Goal: Task Accomplishment & Management: Complete application form

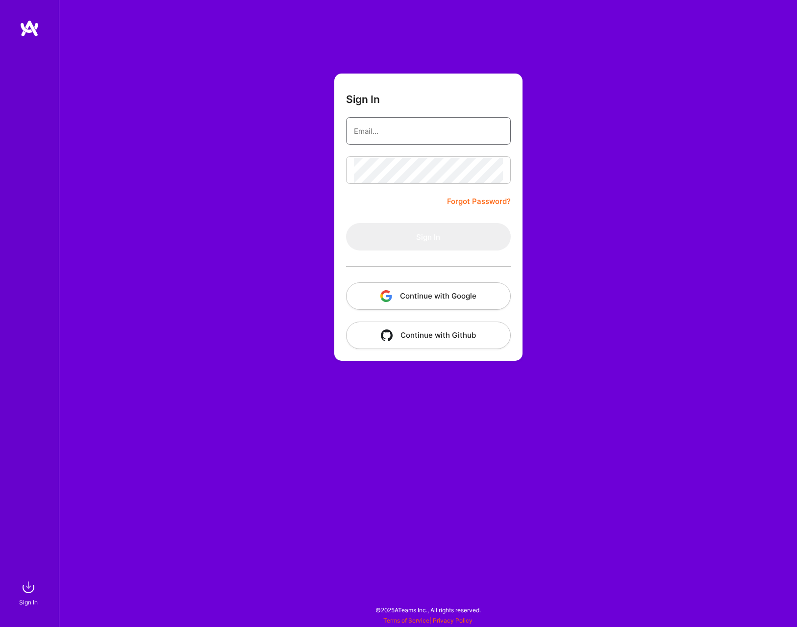
click at [410, 135] on input "email" at bounding box center [428, 131] width 149 height 25
type input "[EMAIL_ADDRESS][DOMAIN_NAME]"
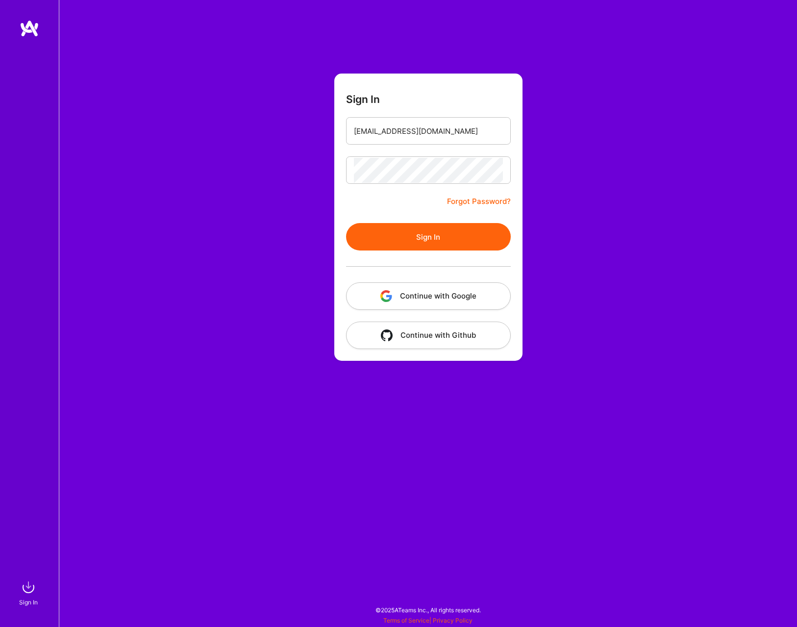
click at [426, 235] on button "Sign In" at bounding box center [428, 236] width 165 height 27
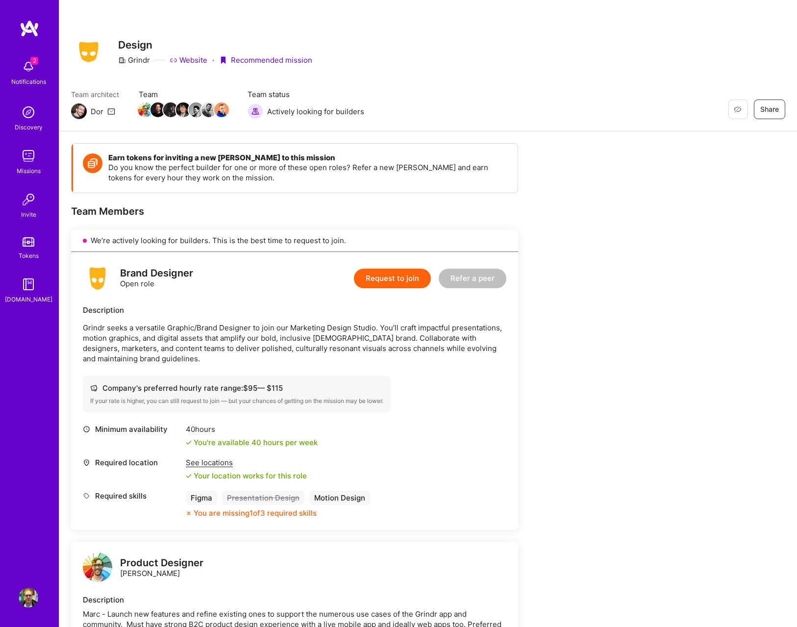
click at [395, 276] on button "Request to join" at bounding box center [392, 278] width 77 height 20
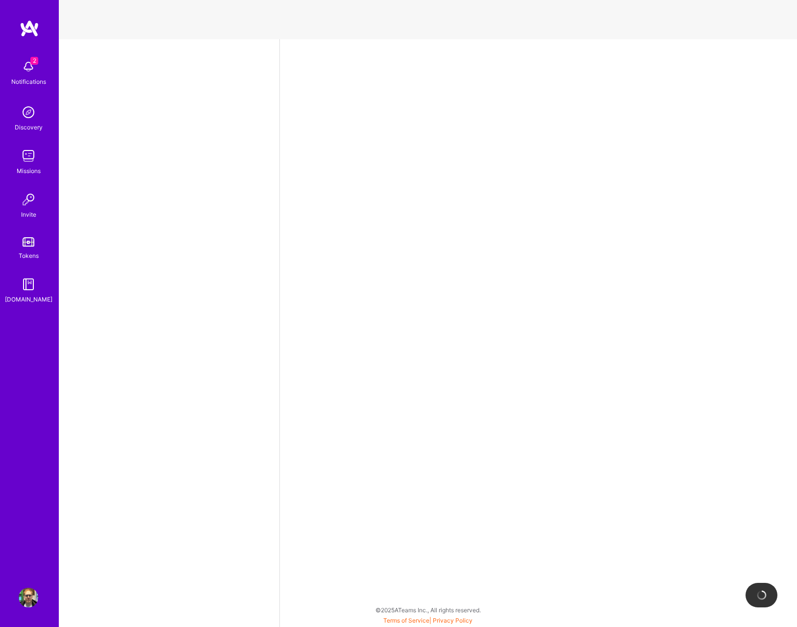
select select "US"
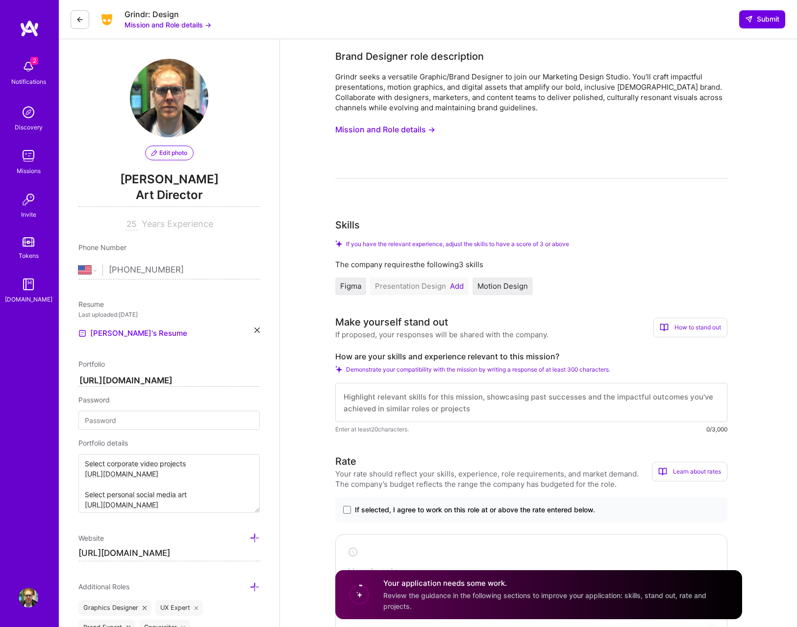
click at [458, 284] on button "Add" at bounding box center [457, 286] width 14 height 8
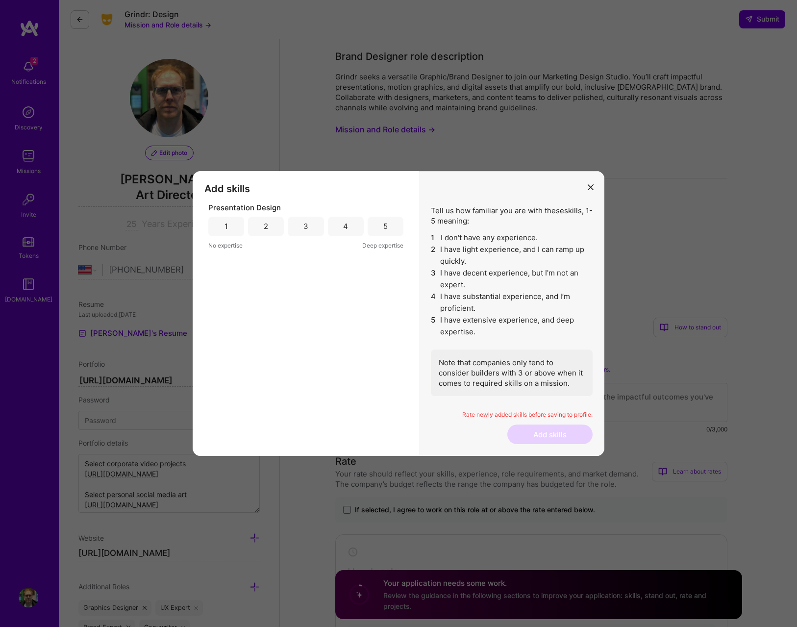
click at [342, 222] on div "4" at bounding box center [346, 227] width 36 height 20
click at [549, 429] on button "Add skills" at bounding box center [549, 434] width 85 height 20
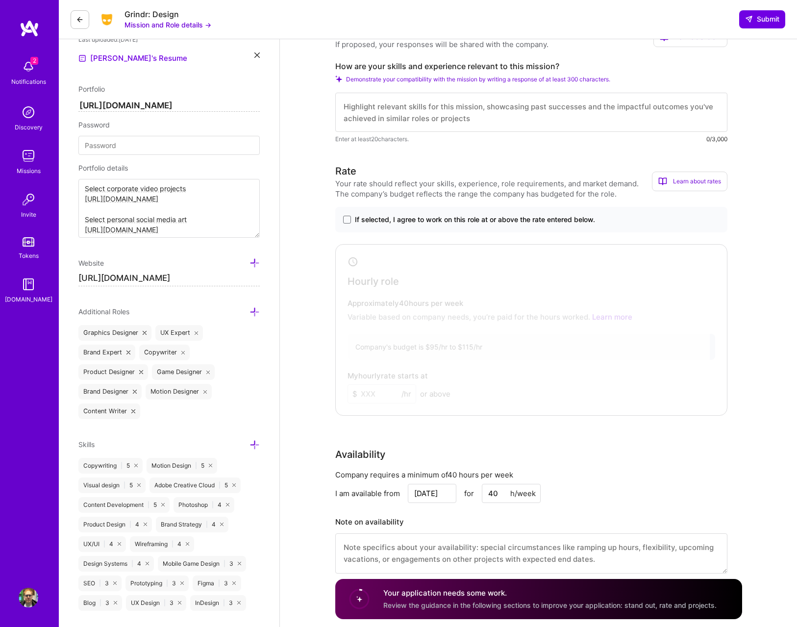
scroll to position [276, 0]
click at [349, 217] on span at bounding box center [347, 218] width 8 height 8
click at [0, 0] on input "If selected, I agree to work on this role at or above the rate entered below." at bounding box center [0, 0] width 0 height 0
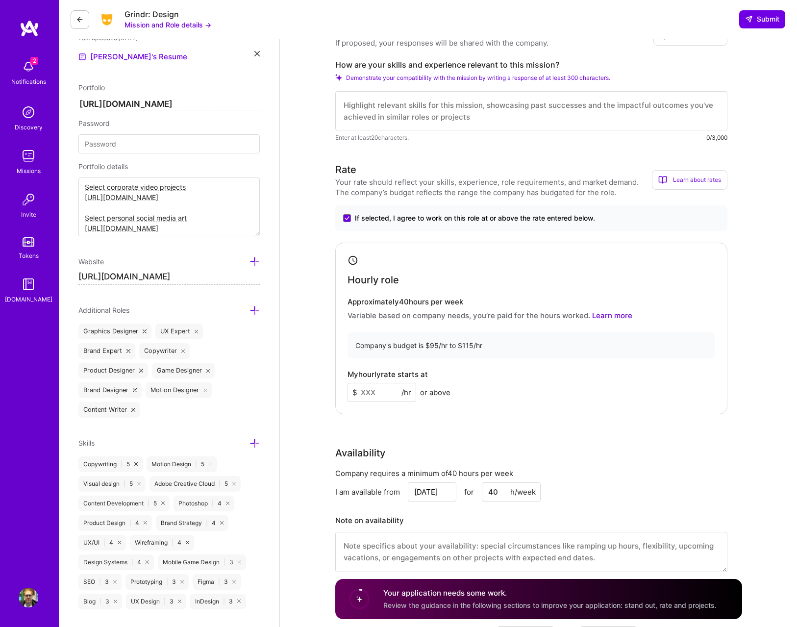
click at [374, 394] on input at bounding box center [381, 392] width 69 height 19
type input "95"
click at [28, 64] on img at bounding box center [29, 67] width 20 height 20
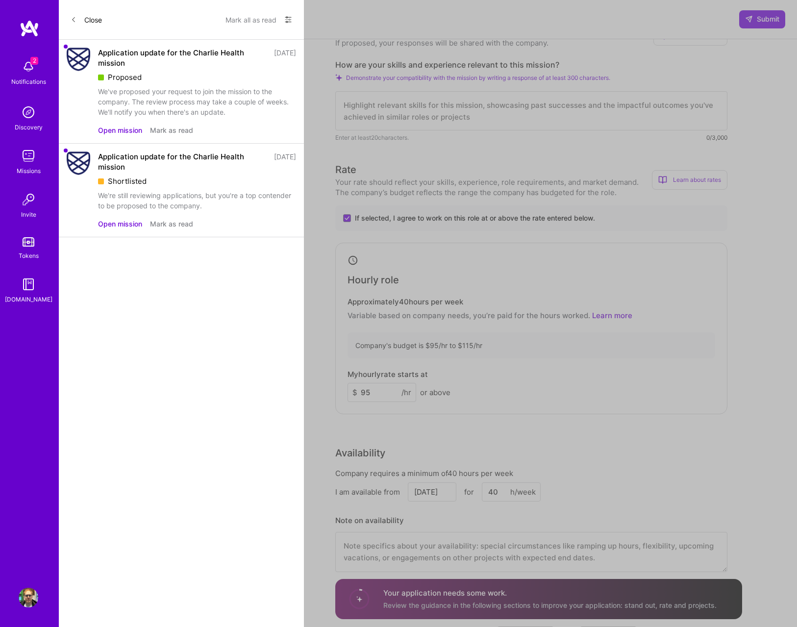
click at [257, 18] on button "Mark all as read" at bounding box center [250, 20] width 51 height 16
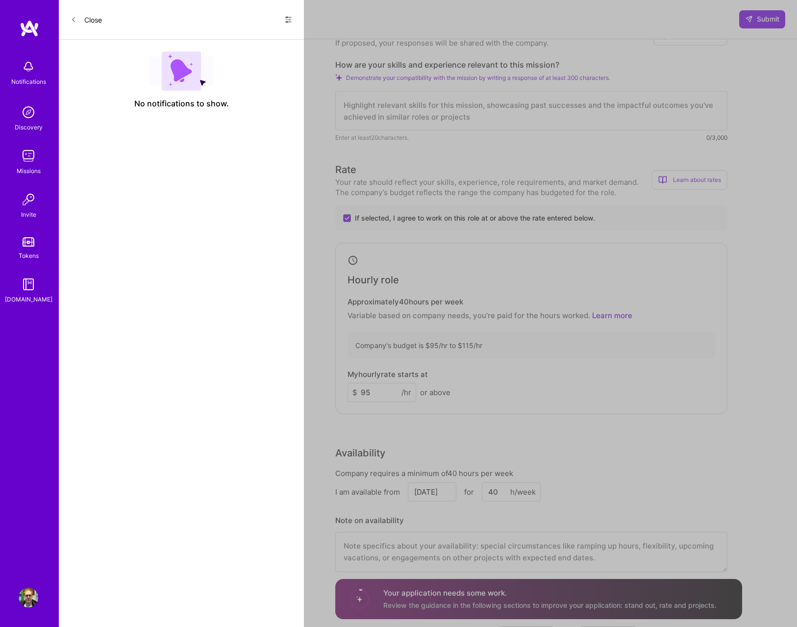
click at [81, 19] on button "Close" at bounding box center [86, 20] width 31 height 16
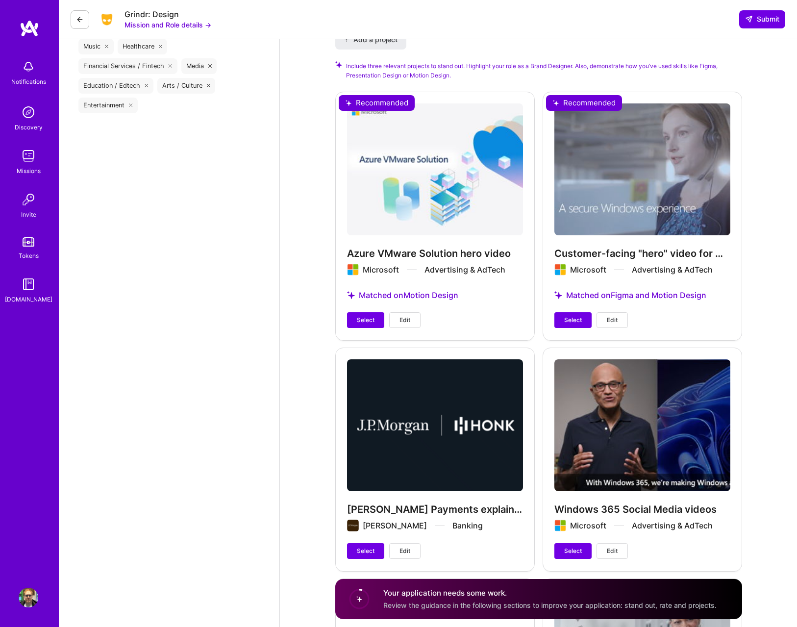
scroll to position [963, 0]
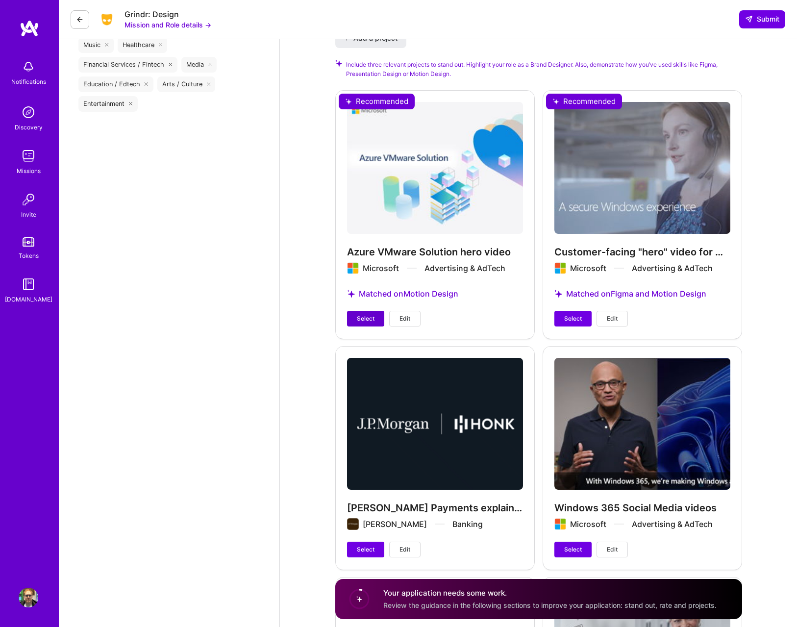
click at [362, 318] on span "Select" at bounding box center [366, 318] width 18 height 9
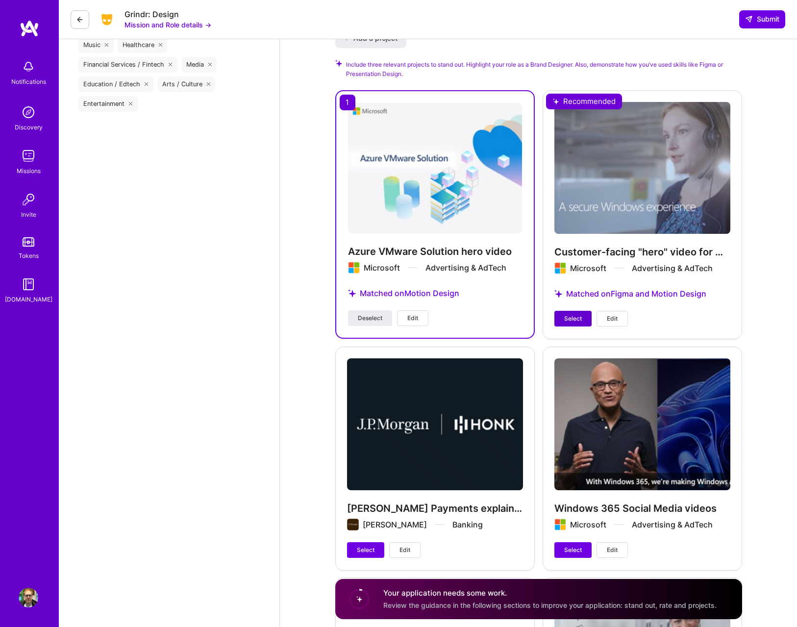
click at [574, 315] on span "Select" at bounding box center [573, 318] width 18 height 9
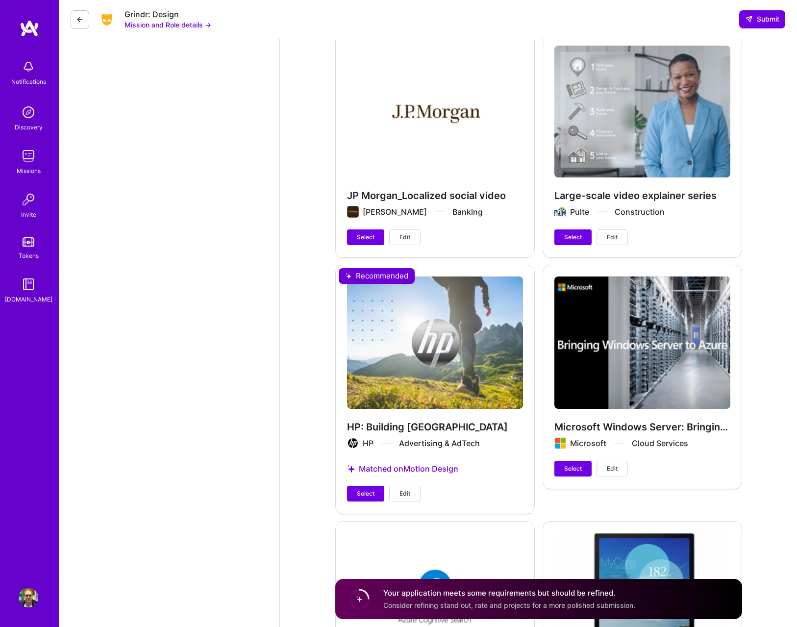
scroll to position [1507, 0]
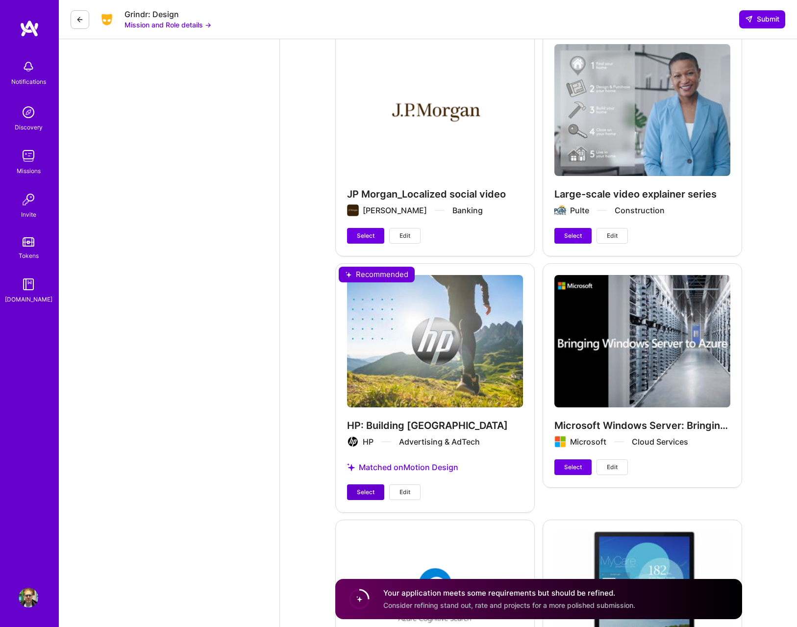
click at [363, 492] on span "Select" at bounding box center [366, 491] width 18 height 9
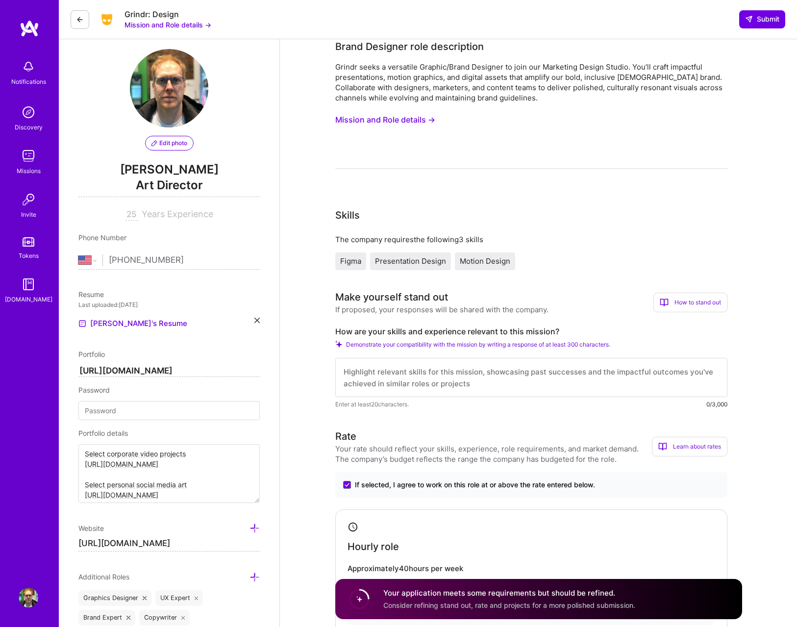
scroll to position [9, 0]
click at [479, 377] on textarea at bounding box center [531, 377] width 392 height 39
click at [460, 375] on textarea at bounding box center [531, 377] width 392 height 39
paste textarea "I’m a multi-hyphenate creative with decades of experience in art direction, mot…"
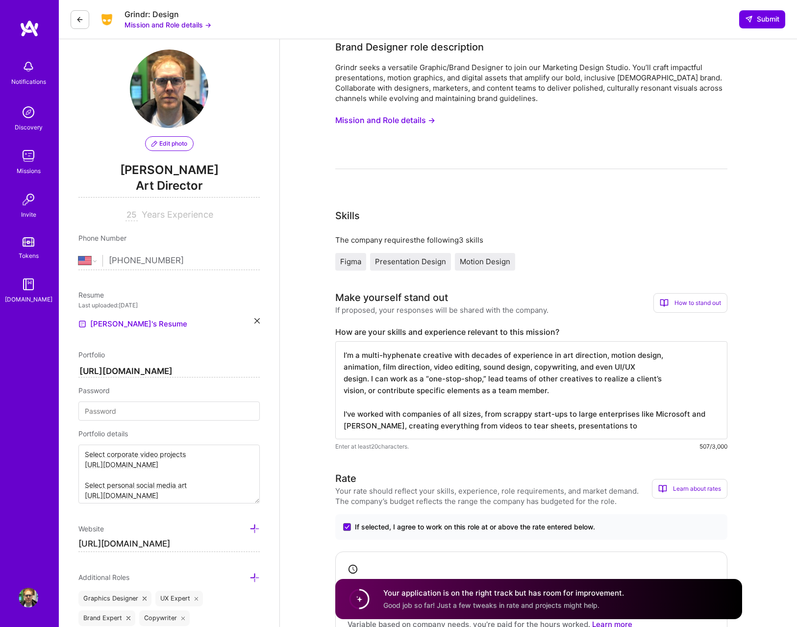
click at [540, 429] on textarea "I’m a multi-hyphenate creative with decades of experience in art direction, mot…" at bounding box center [531, 390] width 392 height 98
click at [668, 432] on textarea "I’m a multi-hyphenate creative with decades of experience in art direction, mot…" at bounding box center [531, 390] width 392 height 98
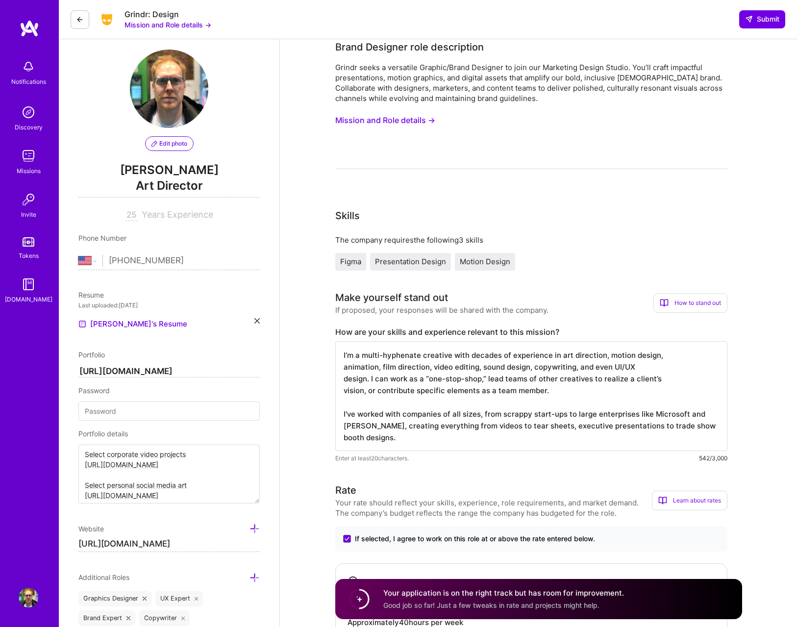
drag, startPoint x: 536, startPoint y: 427, endPoint x: 497, endPoint y: 427, distance: 39.2
click at [497, 427] on textarea "I’m a multi-hyphenate creative with decades of experience in art direction, mot…" at bounding box center [531, 396] width 392 height 110
click at [393, 436] on textarea "I’m a multi-hyphenate creative with decades of experience in art direction, mot…" at bounding box center [531, 396] width 392 height 110
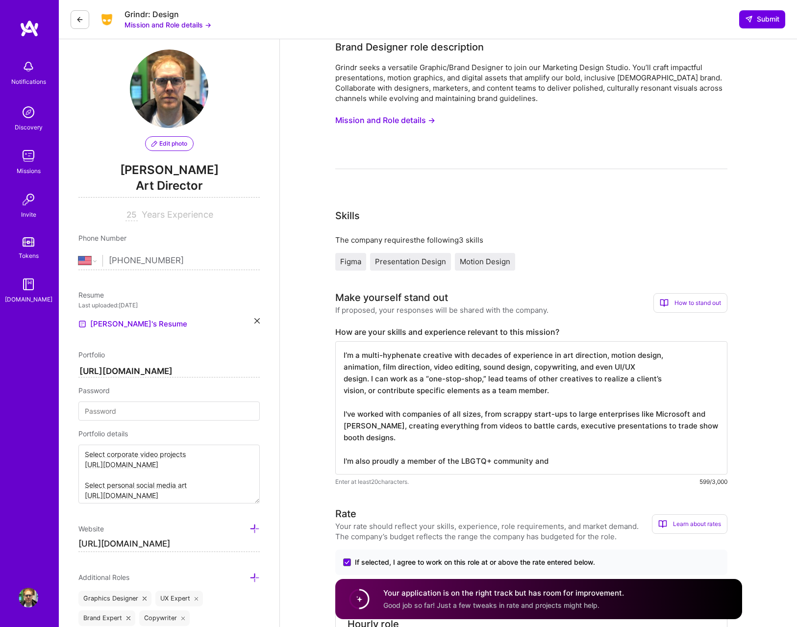
click at [399, 463] on textarea "I’m a multi-hyphenate creative with decades of experience in art direction, mot…" at bounding box center [531, 407] width 392 height 133
click at [567, 465] on textarea "I’m a multi-hyphenate creative with decades of experience in art direction, mot…" at bounding box center [531, 407] width 392 height 133
drag, startPoint x: 692, startPoint y: 462, endPoint x: 340, endPoint y: 343, distance: 371.2
click at [340, 343] on textarea "I’m a multi-hyphenate creative with decades of experience in art direction, mot…" at bounding box center [531, 407] width 392 height 133
type textarea "I’m a multi-hyphenate creative with decades of experience in art direction, mot…"
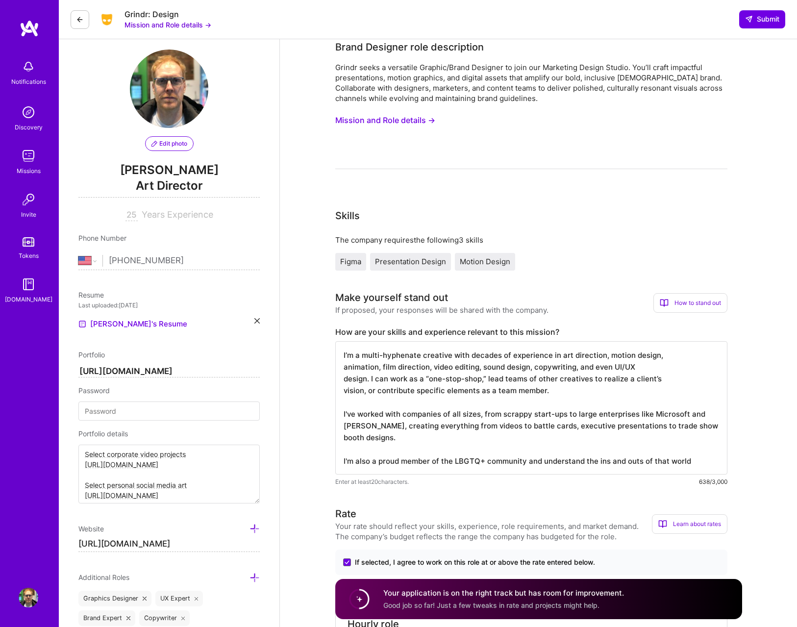
click at [256, 323] on icon at bounding box center [256, 320] width 5 height 5
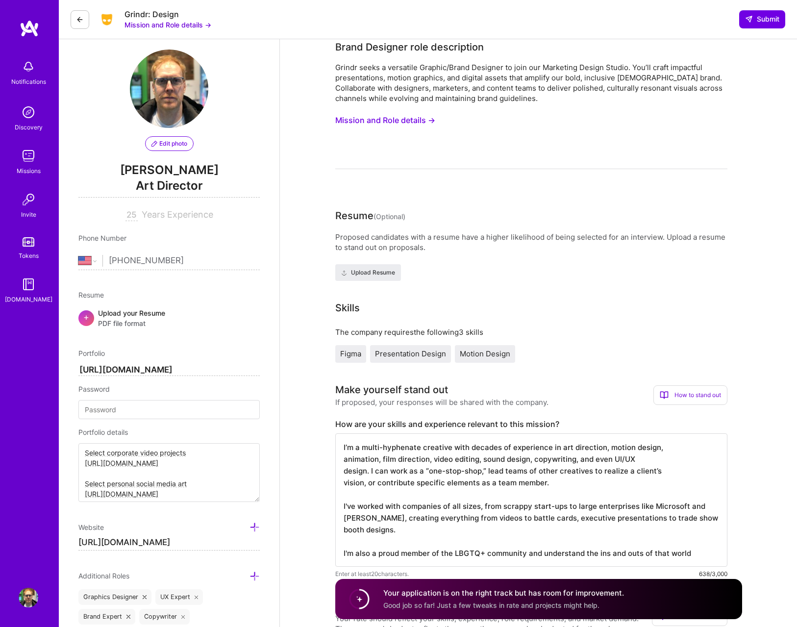
click at [128, 316] on div "Upload your Resume PDF file format" at bounding box center [131, 318] width 67 height 21
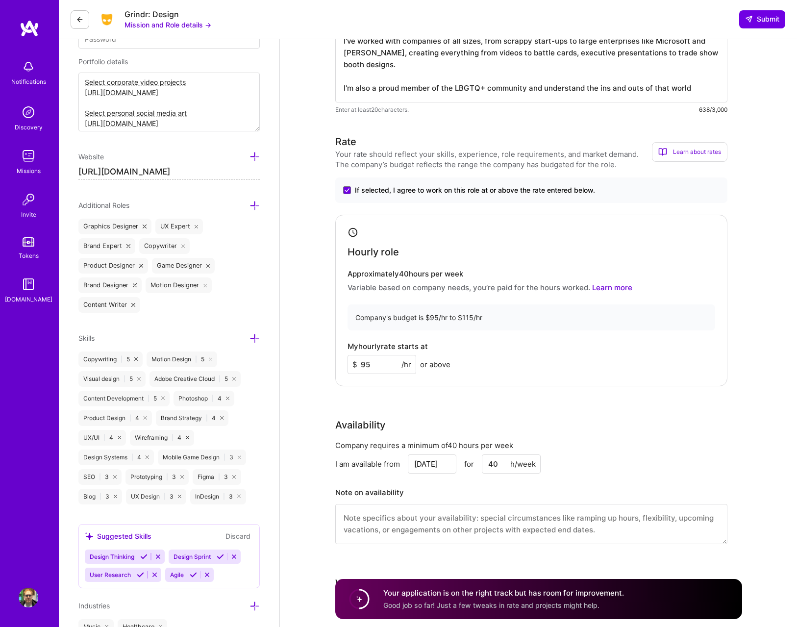
scroll to position [379, 0]
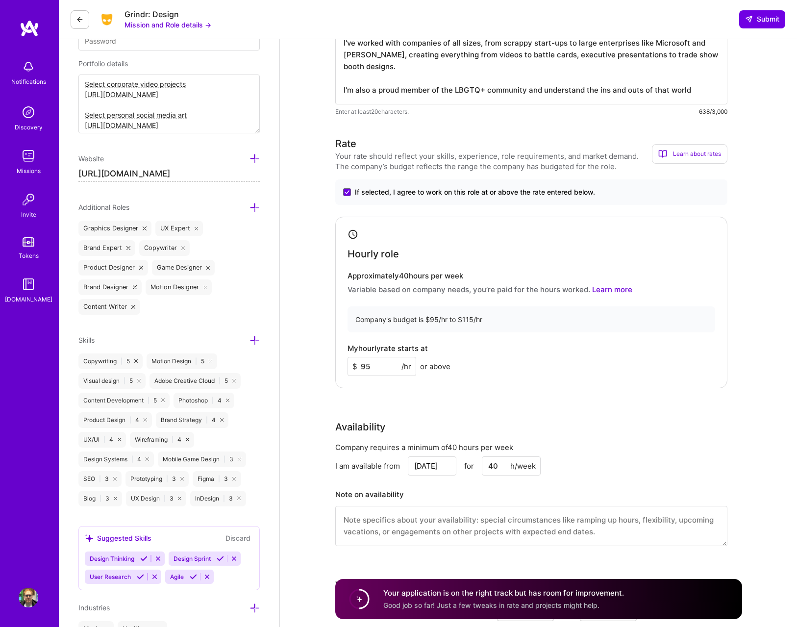
click at [388, 369] on input "95" at bounding box center [381, 366] width 69 height 19
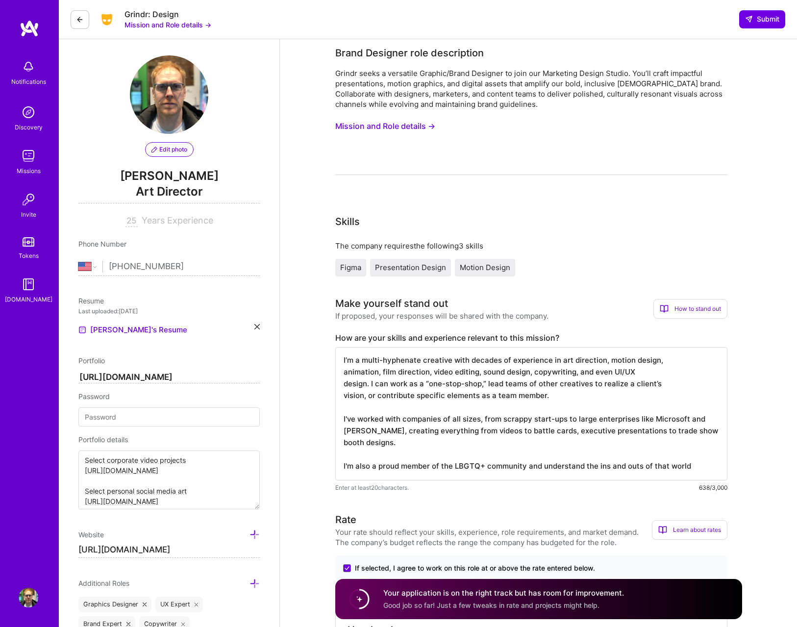
scroll to position [0, 0]
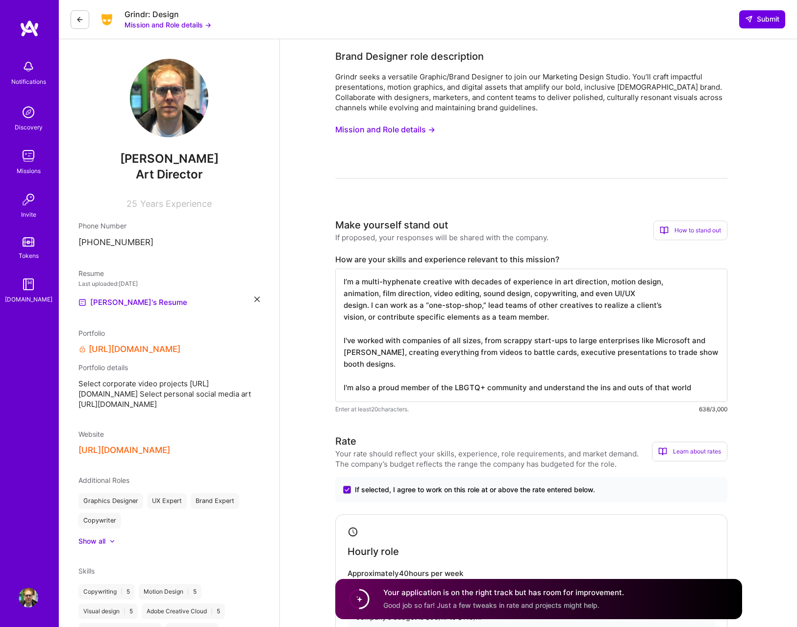
click at [217, 393] on span "Select corporate video projects [URL][DOMAIN_NAME] Select personal social media…" at bounding box center [168, 393] width 181 height 31
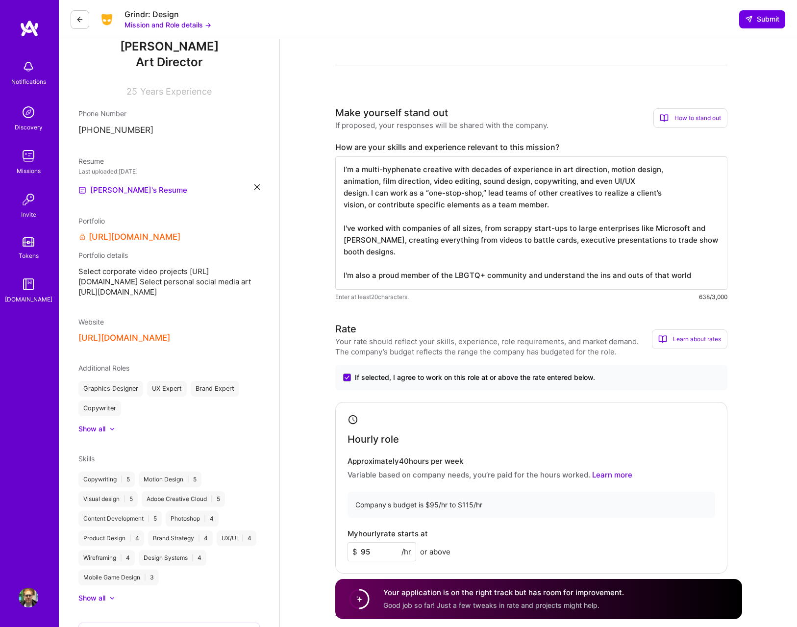
scroll to position [114, 0]
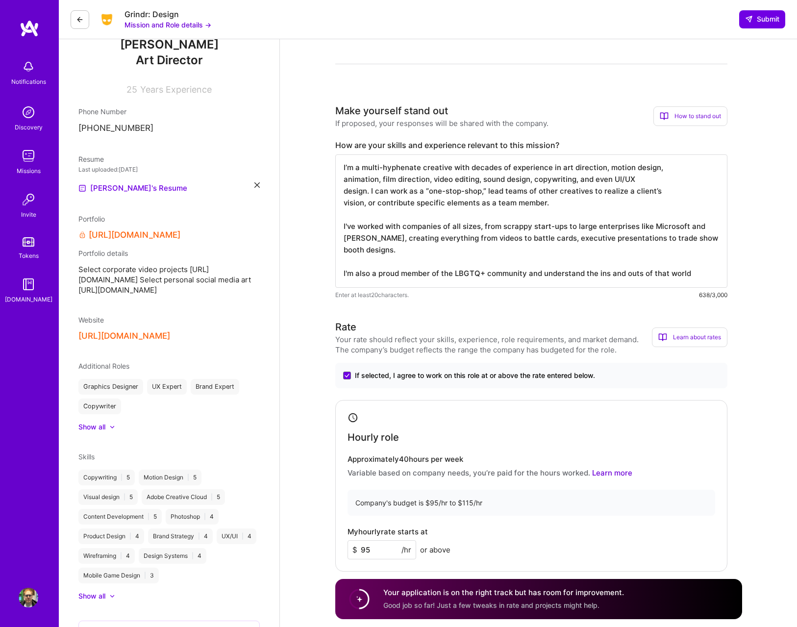
click at [170, 341] on button "[URL][DOMAIN_NAME]" at bounding box center [124, 336] width 92 height 10
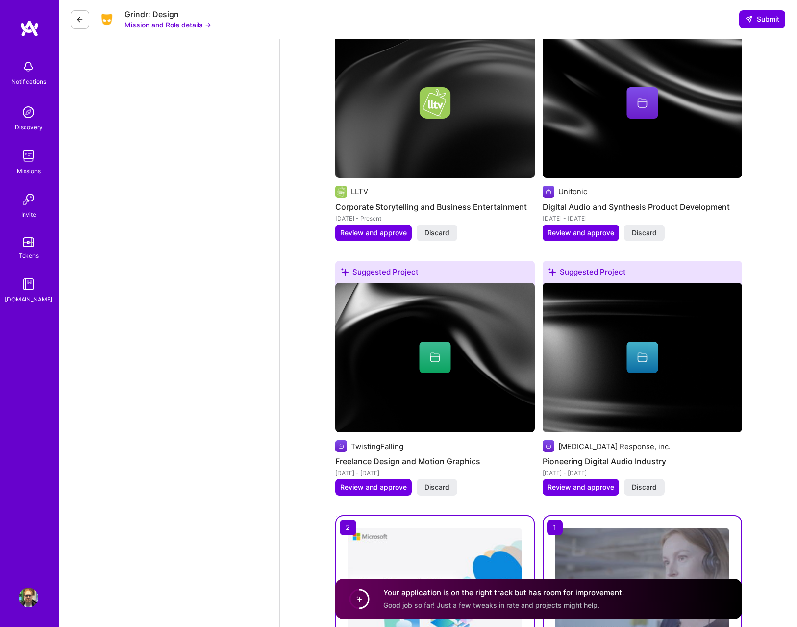
scroll to position [1015, 0]
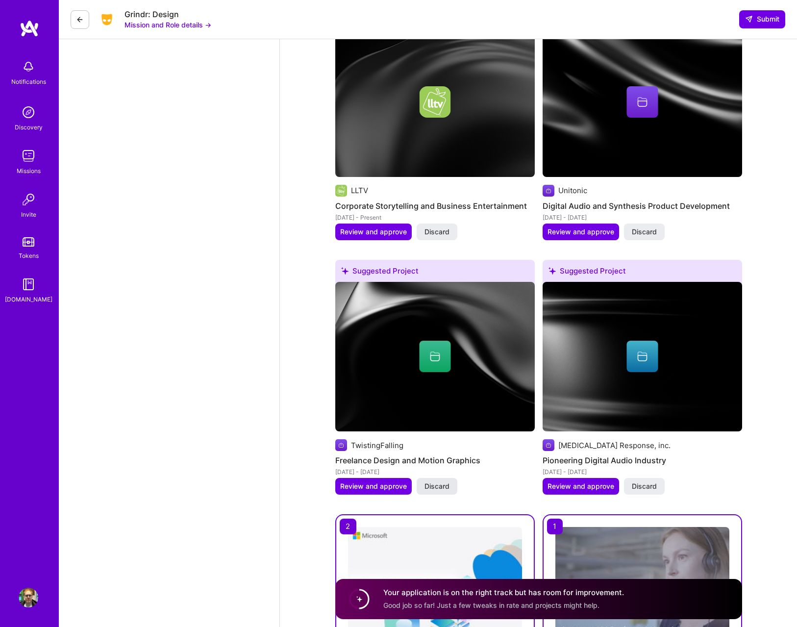
click at [435, 482] on span "Discard" at bounding box center [436, 486] width 25 height 10
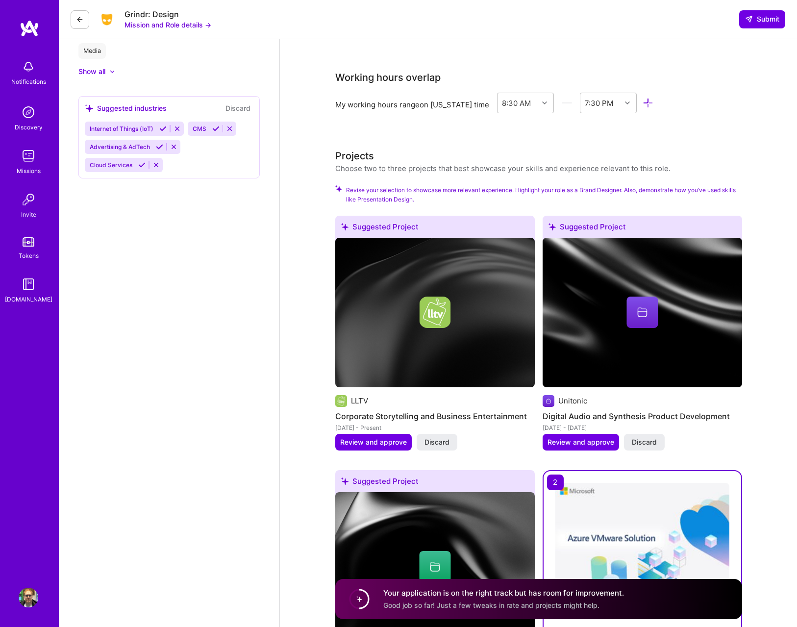
scroll to position [796, 0]
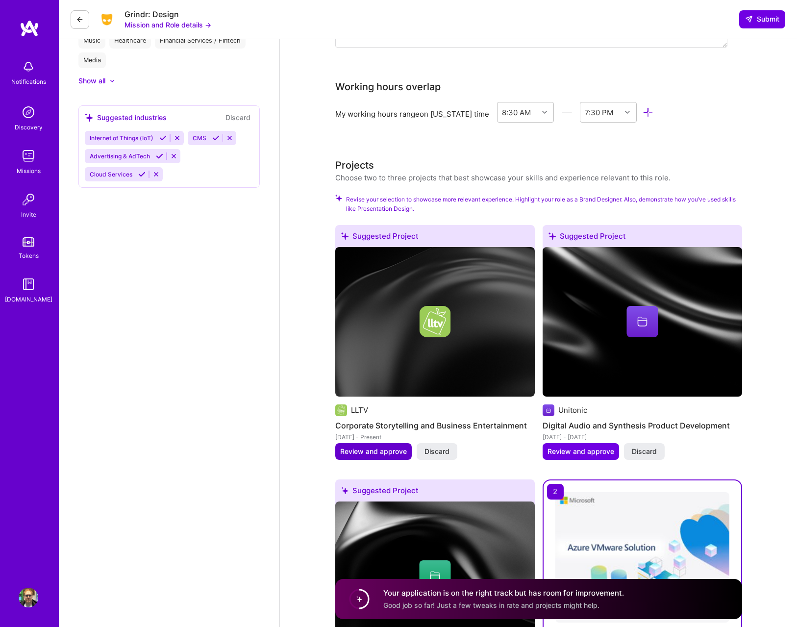
click at [377, 447] on span "Review and approve" at bounding box center [373, 451] width 67 height 10
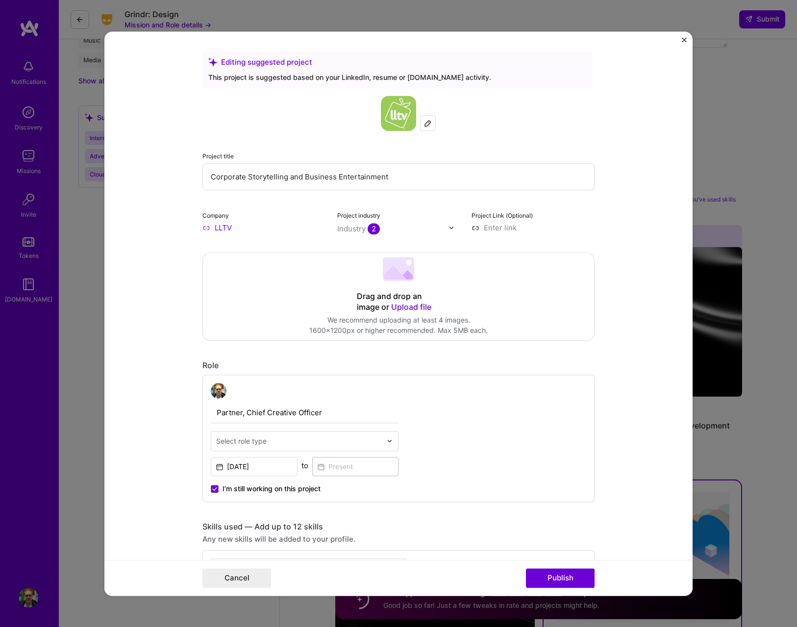
click at [390, 439] on img at bounding box center [390, 440] width 6 height 6
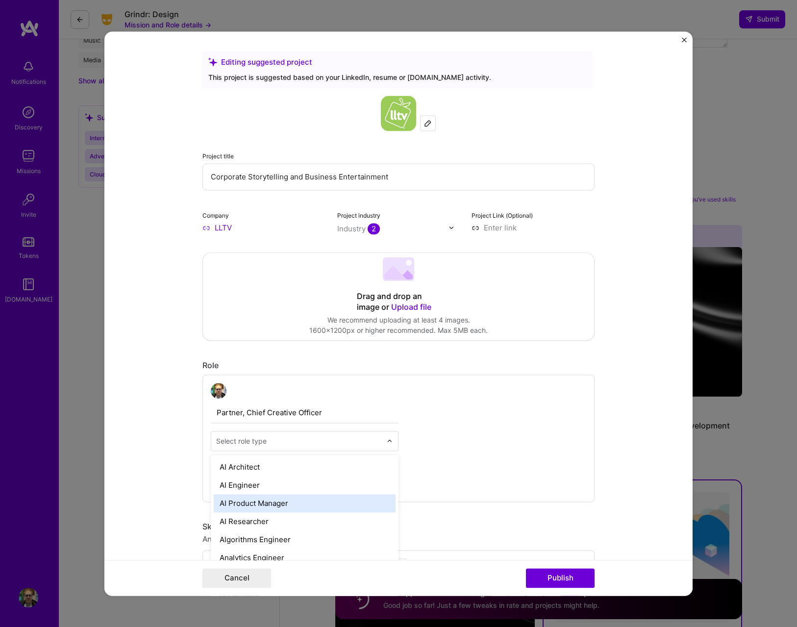
click at [496, 429] on div "Partner, Chief Creative Officer option AI Product Manager focused, 3 of 70. 70 …" at bounding box center [398, 437] width 392 height 127
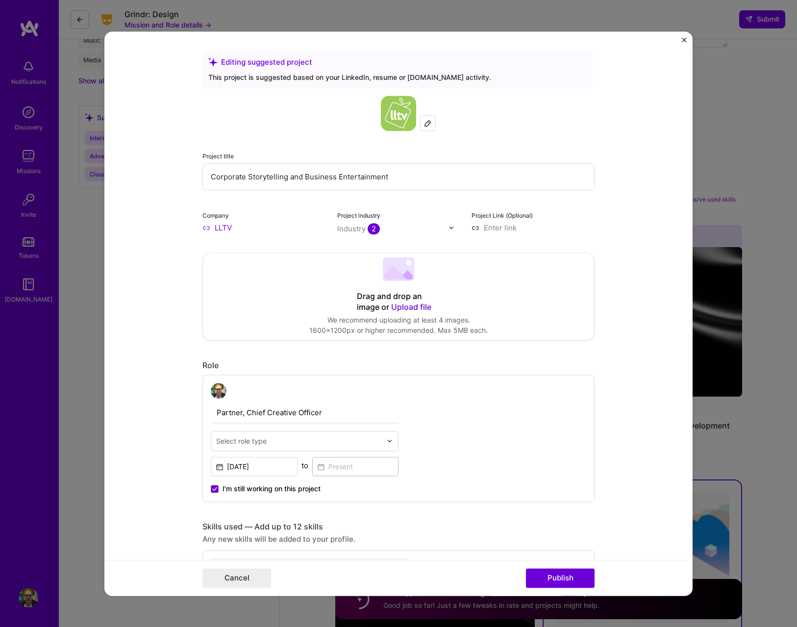
click at [476, 230] on input at bounding box center [532, 227] width 123 height 10
type input "[URL][DOMAIN_NAME]"
click at [469, 296] on div "Drag and drop an image or Upload file Upload file We recommend uploading at lea…" at bounding box center [398, 296] width 391 height 87
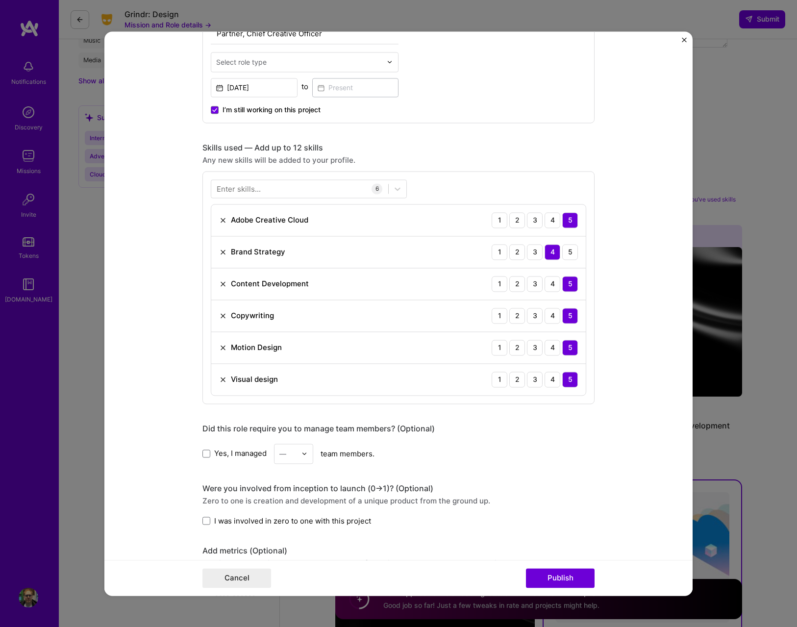
scroll to position [380, 0]
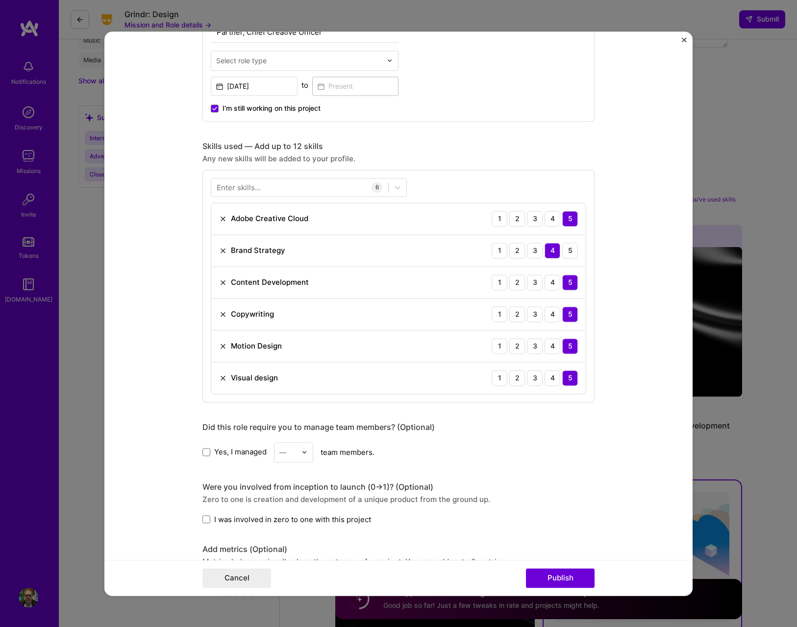
click at [550, 249] on div "4" at bounding box center [552, 250] width 16 height 16
click at [567, 248] on div "5" at bounding box center [570, 250] width 16 height 16
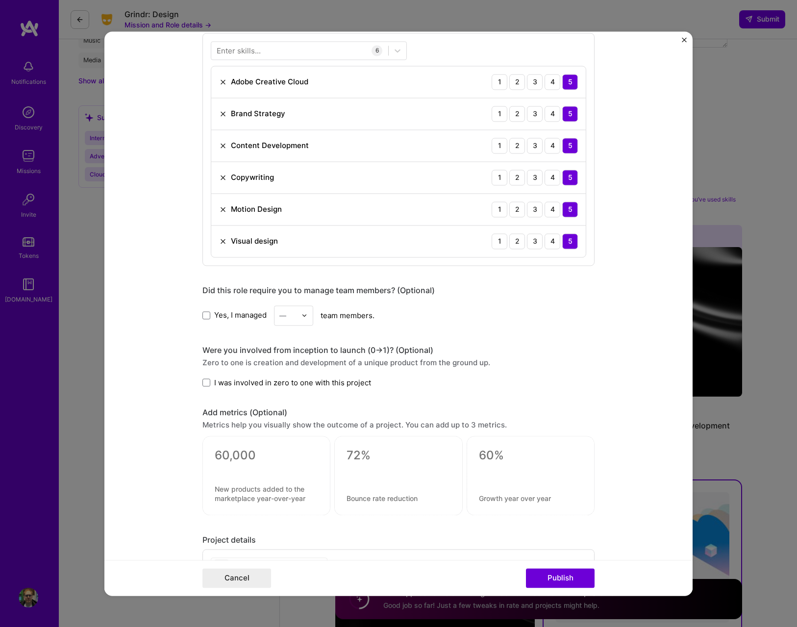
scroll to position [520, 0]
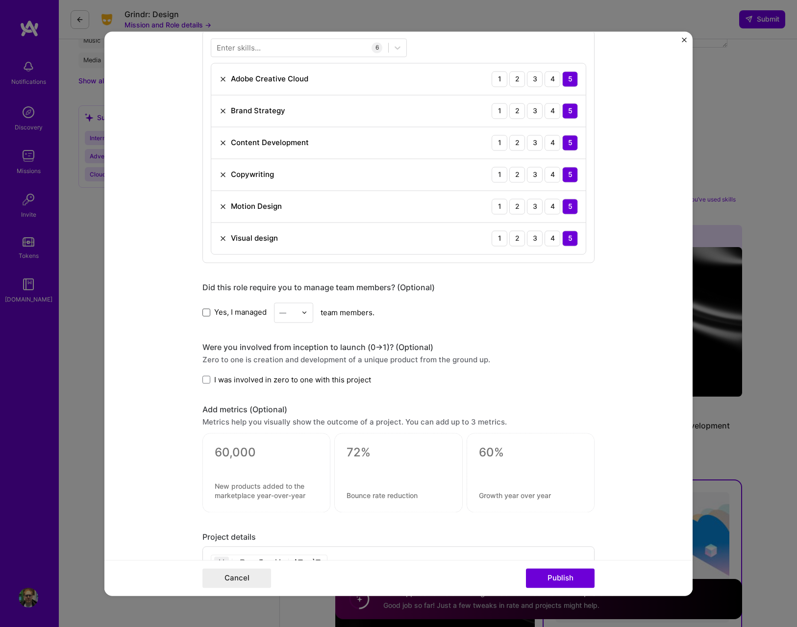
click at [204, 311] on span at bounding box center [206, 312] width 8 height 8
click at [0, 0] on input "Yes, I managed" at bounding box center [0, 0] width 0 height 0
click at [307, 313] on img at bounding box center [304, 312] width 6 height 6
click at [288, 428] on div "16" at bounding box center [293, 429] width 33 height 18
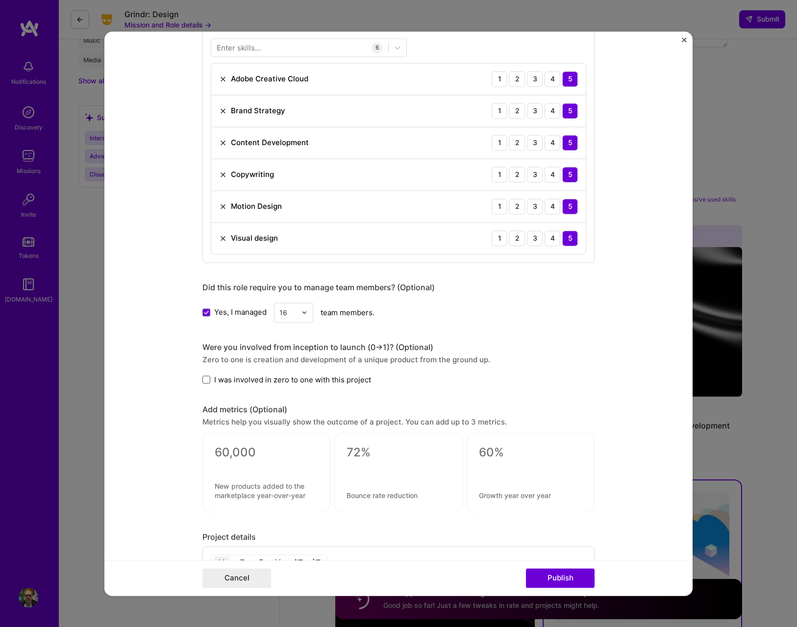
click at [205, 377] on span at bounding box center [206, 380] width 8 height 8
click at [0, 0] on input "I was involved in zero to one with this project" at bounding box center [0, 0] width 0 height 0
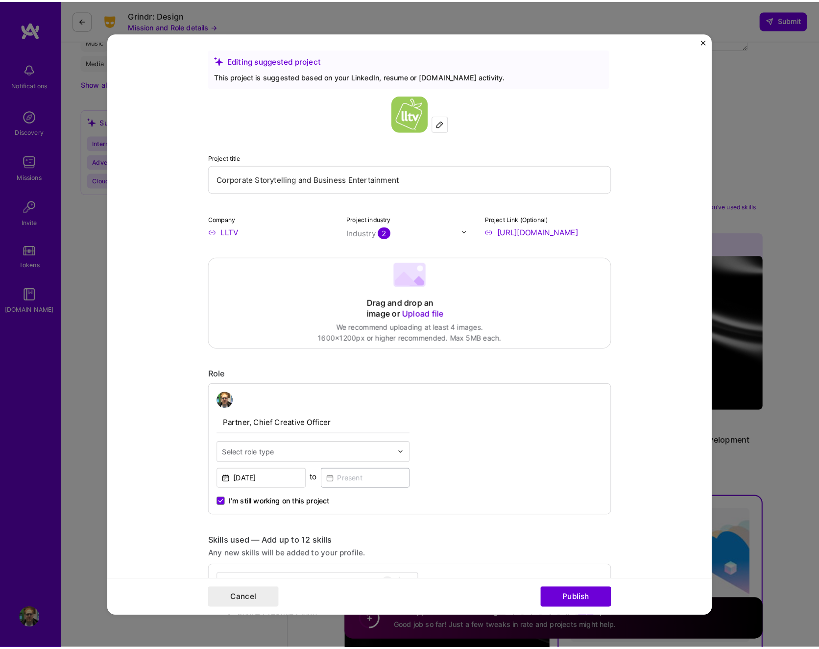
scroll to position [0, 0]
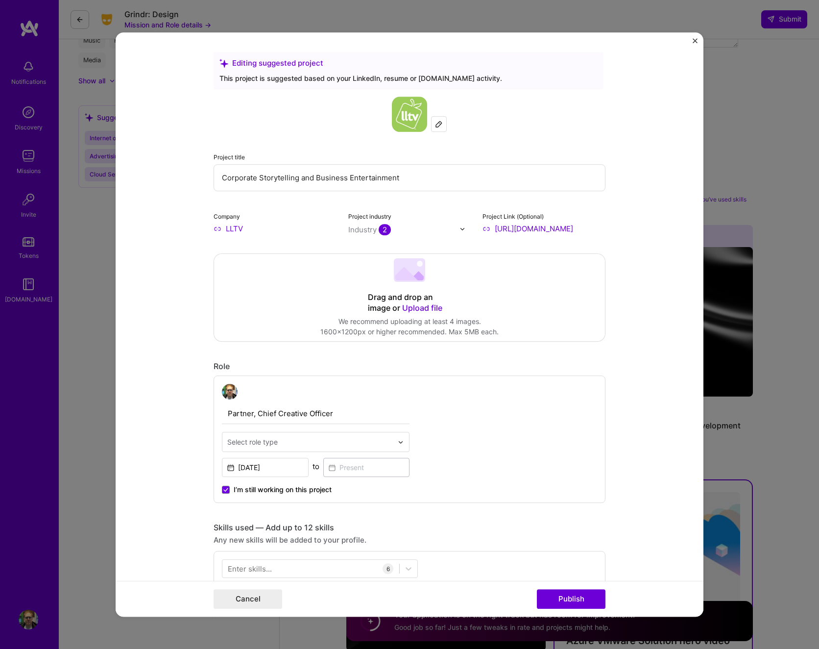
click at [418, 306] on span "Upload file" at bounding box center [422, 308] width 40 height 10
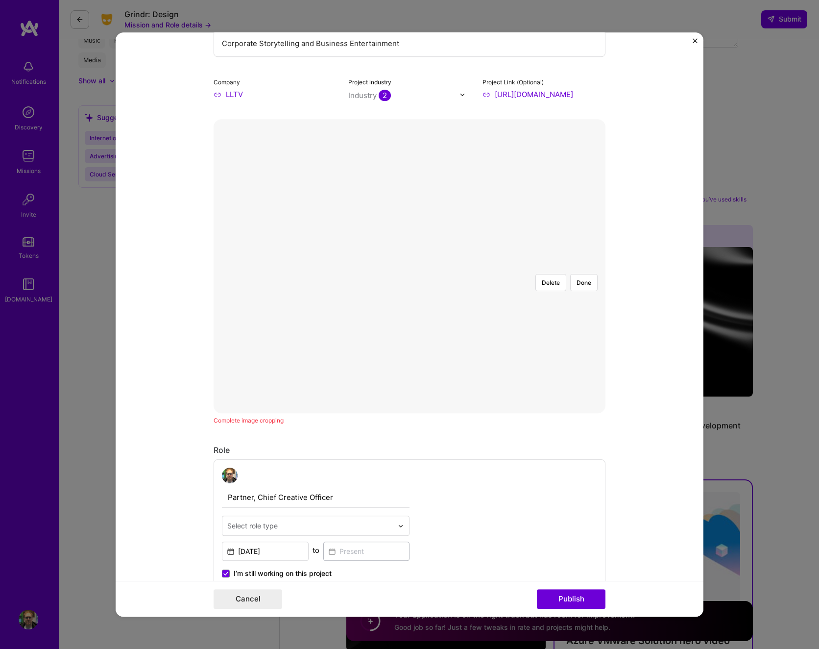
scroll to position [130, 0]
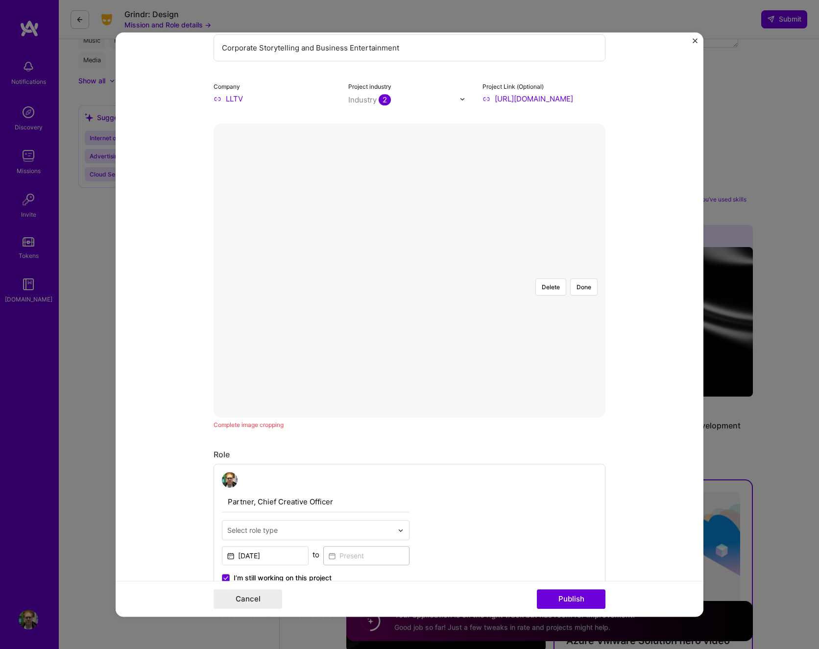
click at [624, 461] on form "Editing suggested project This project is suggested based on your LinkedIn, res…" at bounding box center [410, 324] width 588 height 584
click at [422, 324] on div at bounding box center [596, 410] width 372 height 280
click at [581, 278] on button "Done" at bounding box center [583, 286] width 27 height 17
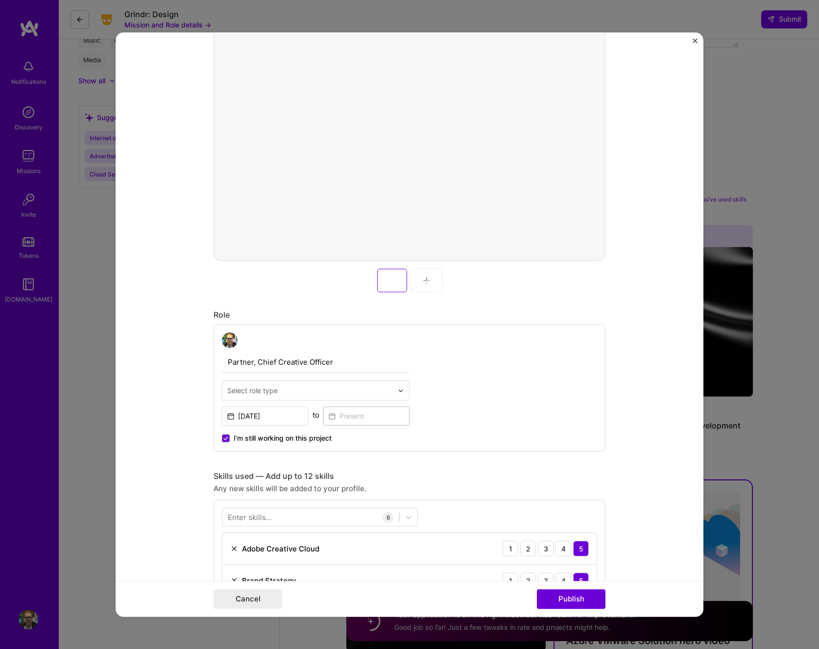
scroll to position [228, 0]
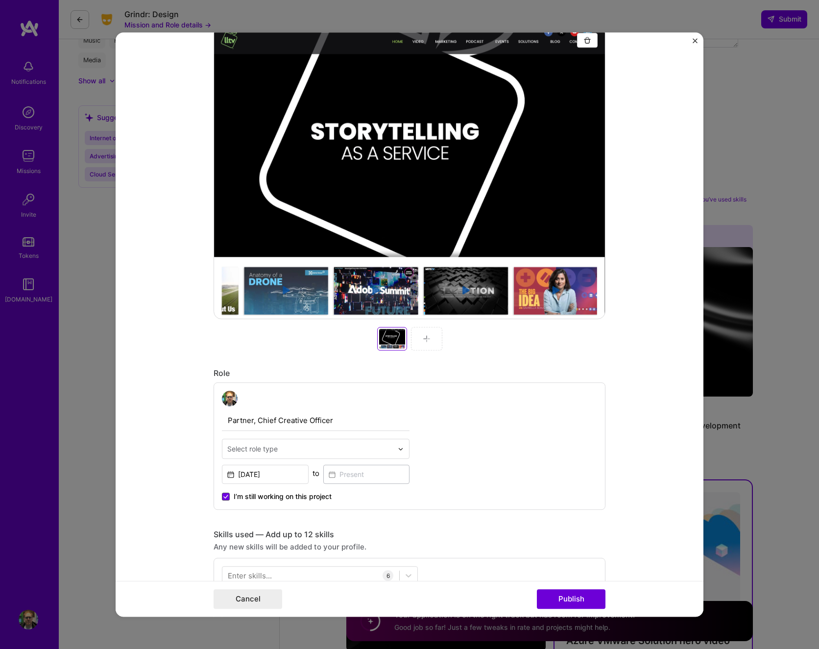
click at [224, 494] on icon at bounding box center [225, 496] width 5 height 4
click at [0, 0] on input "I’m still working on this project" at bounding box center [0, 0] width 0 height 0
click at [340, 476] on input at bounding box center [366, 473] width 87 height 19
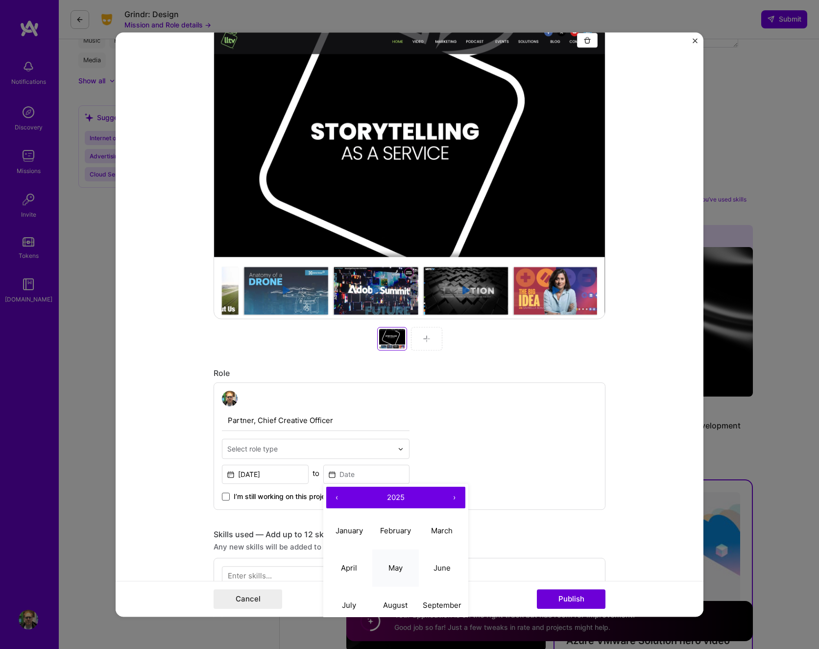
click at [396, 567] on abbr "May" at bounding box center [395, 567] width 14 height 9
type input "[DATE]"
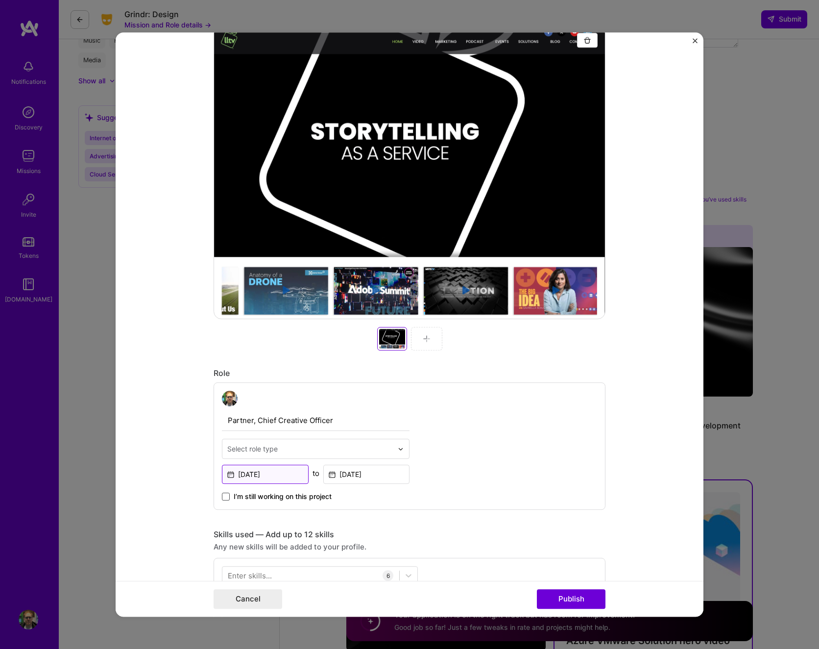
click at [255, 473] on input "[DATE]" at bounding box center [265, 473] width 87 height 19
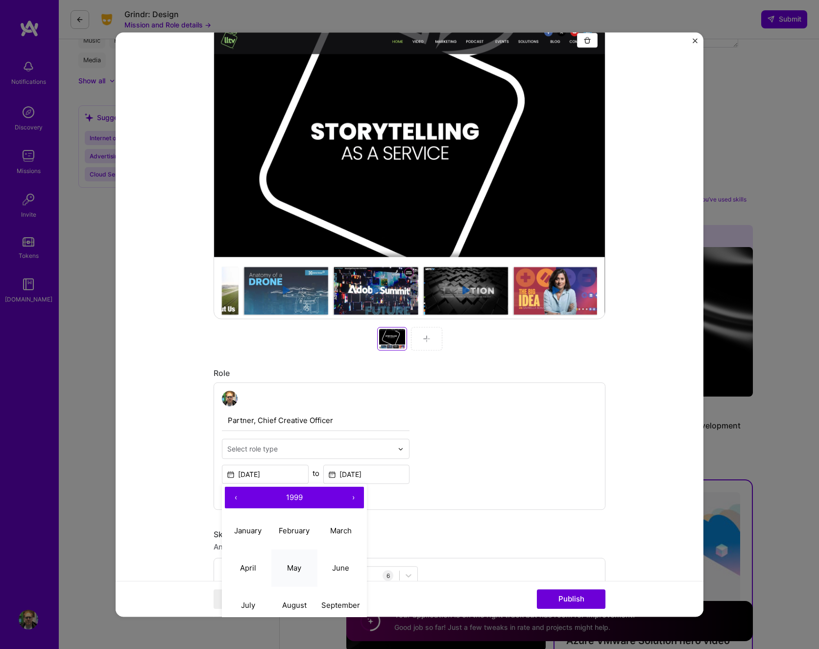
click at [293, 570] on abbr "May" at bounding box center [294, 567] width 14 height 9
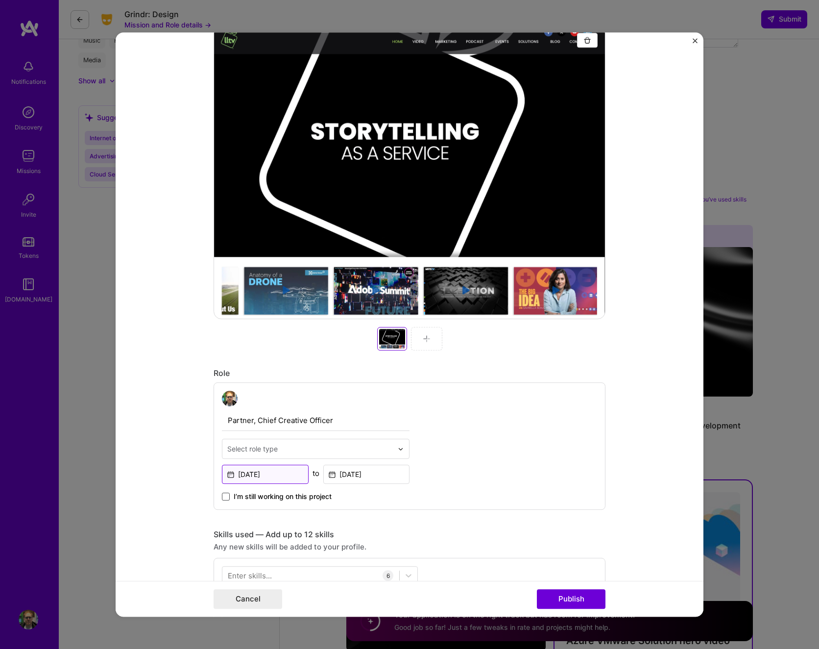
click at [264, 474] on input "[DATE]" at bounding box center [265, 473] width 87 height 19
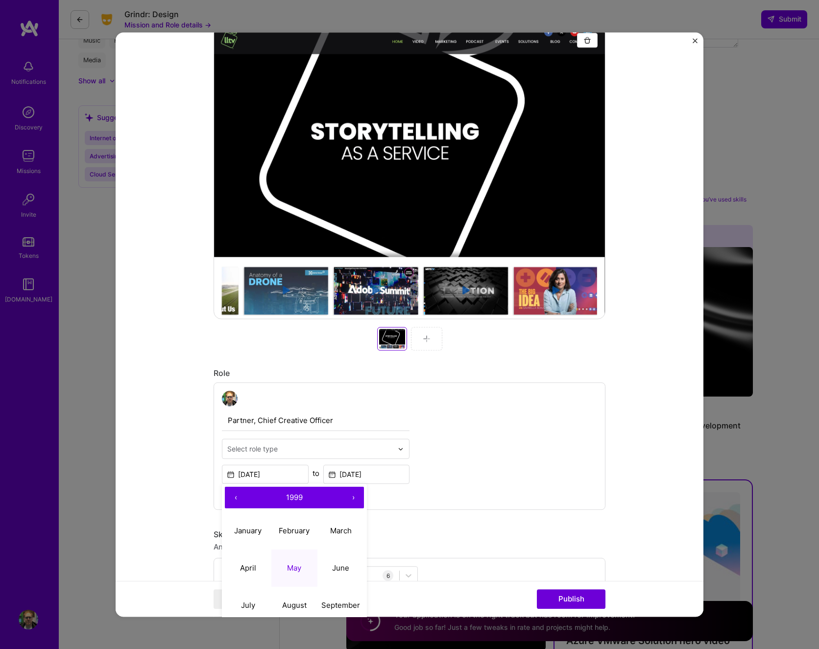
click at [352, 498] on button "›" at bounding box center [353, 497] width 22 height 22
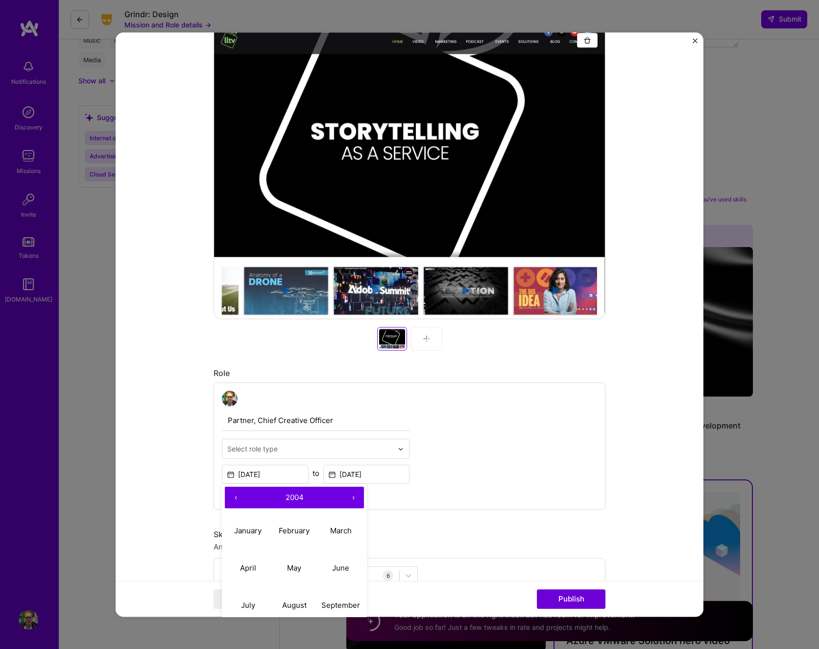
click at [352, 498] on button "›" at bounding box center [353, 497] width 22 height 22
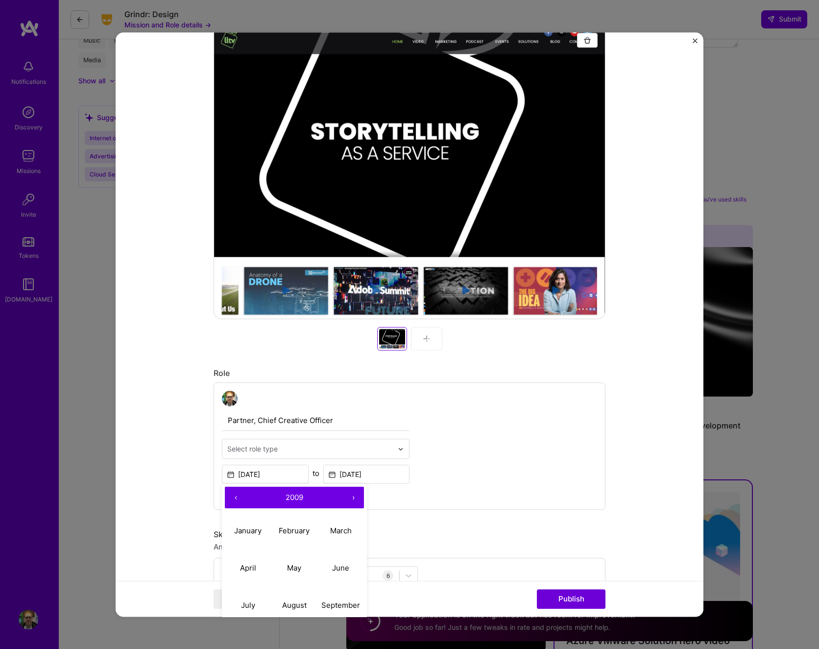
click at [352, 498] on button "›" at bounding box center [353, 497] width 22 height 22
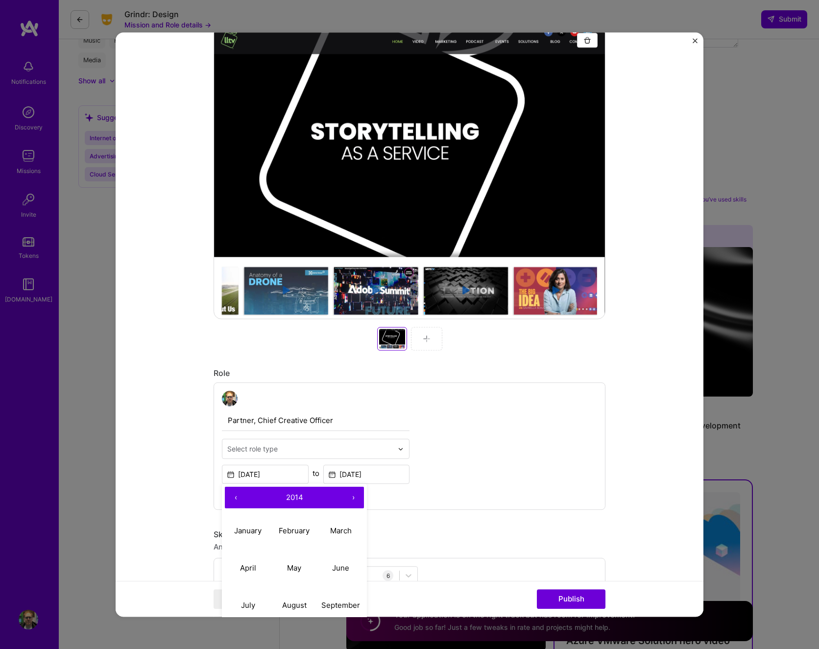
click at [352, 498] on button "›" at bounding box center [353, 497] width 22 height 22
click at [287, 561] on button "May" at bounding box center [294, 567] width 47 height 37
type input "[DATE]"
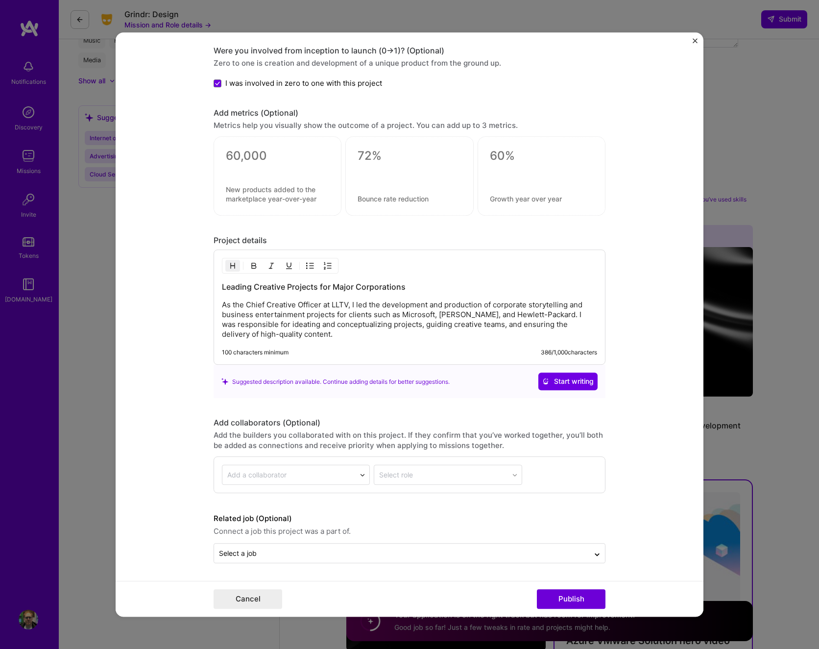
scroll to position [1053, 0]
click at [570, 599] on button "Publish" at bounding box center [571, 599] width 69 height 20
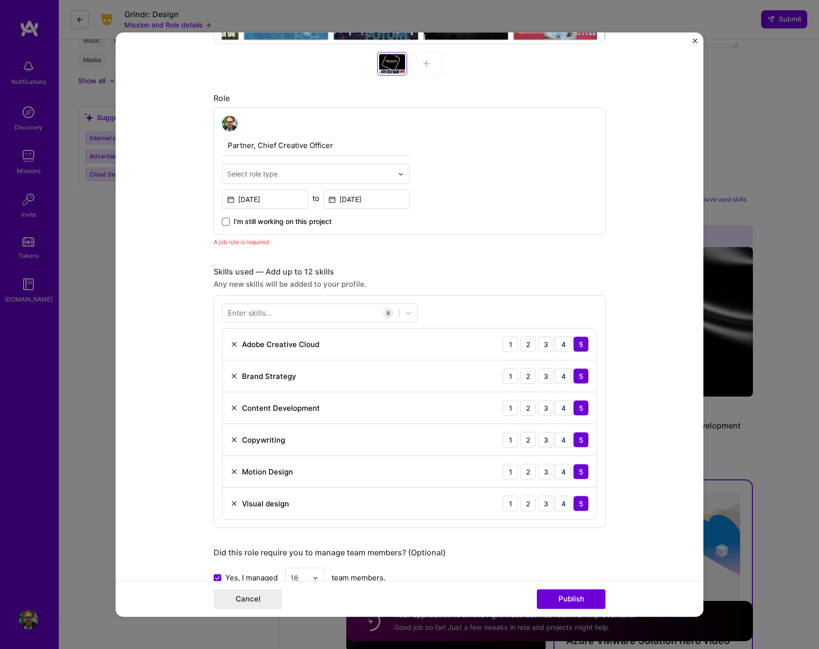
scroll to position [501, 0]
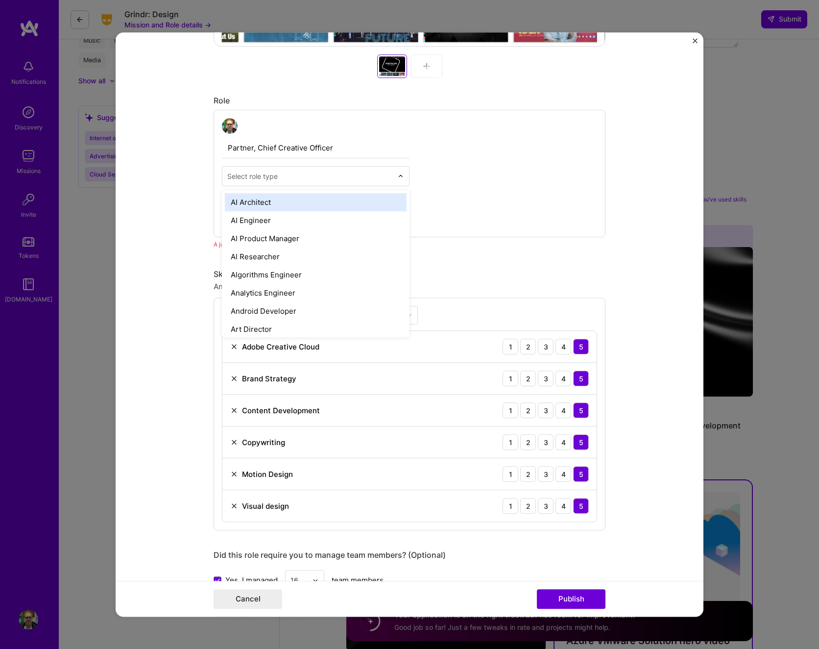
click at [406, 172] on div at bounding box center [403, 176] width 11 height 19
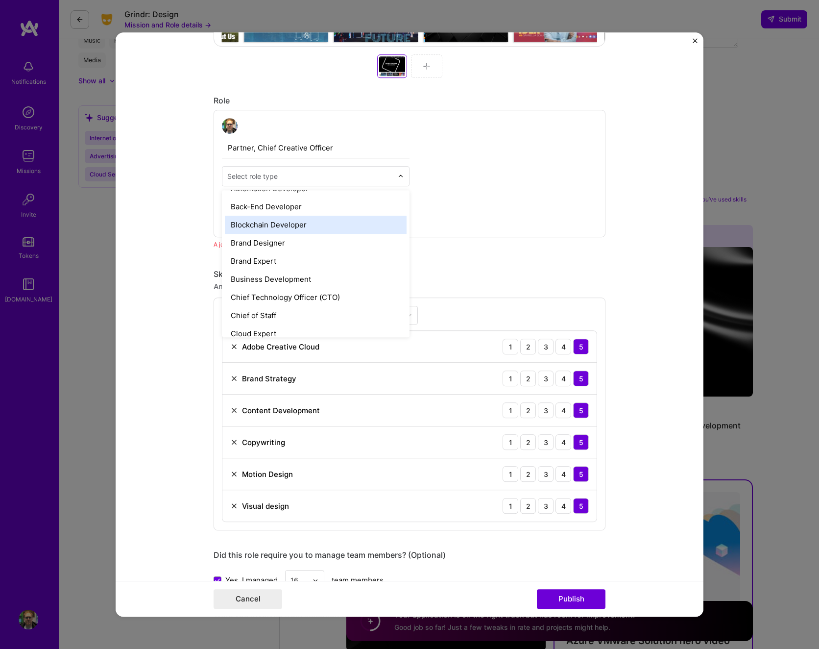
scroll to position [161, 0]
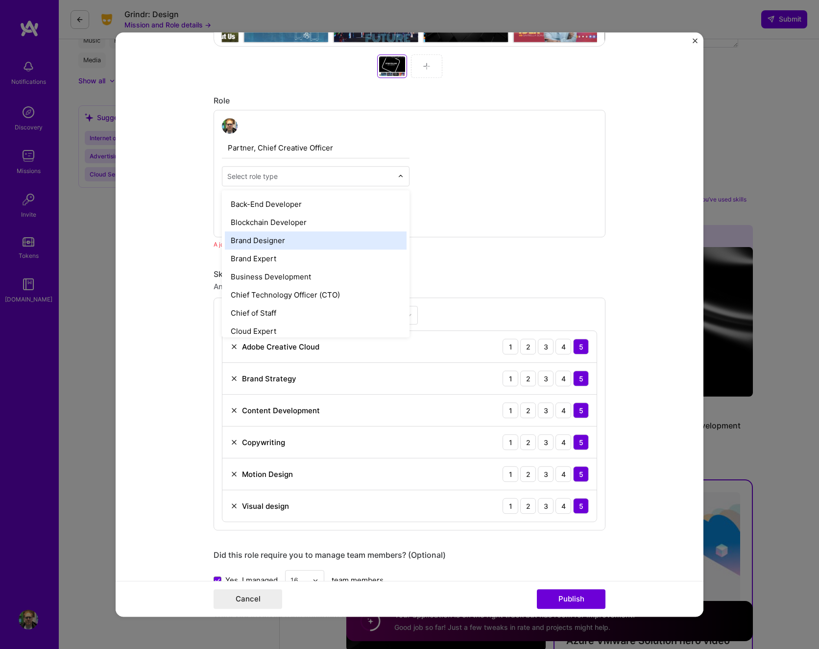
click at [288, 245] on div "Brand Designer" at bounding box center [316, 240] width 182 height 18
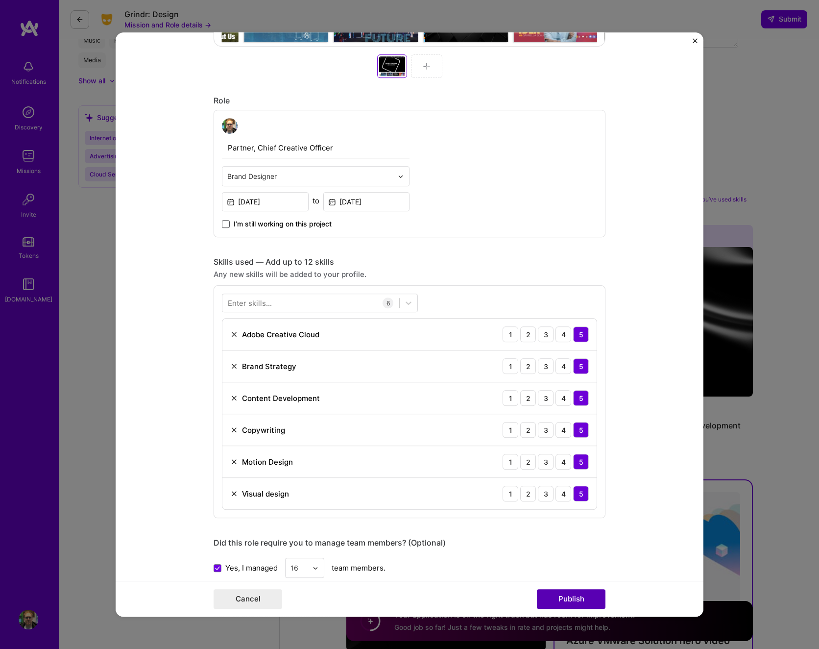
click at [563, 598] on button "Publish" at bounding box center [571, 599] width 69 height 20
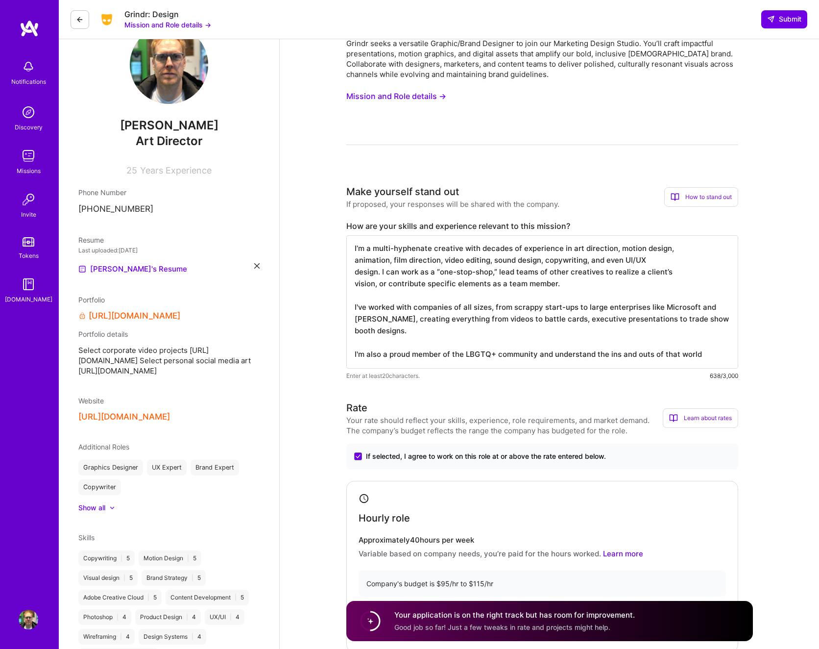
scroll to position [0, 0]
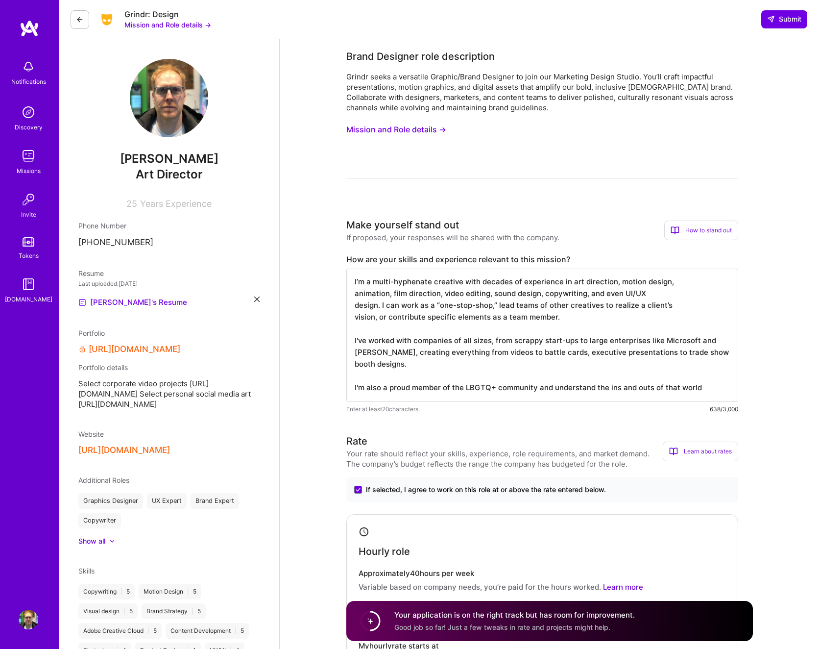
click at [474, 353] on textarea "I’m a multi-hyphenate creative with decades of experience in art direction, mot…" at bounding box center [542, 334] width 392 height 133
click at [364, 364] on textarea "I’m a multi-hyphenate creative with decades of experience in art direction, mot…" at bounding box center [542, 334] width 392 height 133
click at [445, 365] on textarea "I’m a multi-hyphenate creative with decades of experience in art direction, mot…" at bounding box center [542, 334] width 392 height 133
click at [596, 353] on textarea "I’m a multi-hyphenate creative with decades of experience in art direction, mot…" at bounding box center [542, 334] width 392 height 133
click at [712, 388] on textarea "I’m a multi-hyphenate creative with decades of experience in art direction, mot…" at bounding box center [542, 334] width 392 height 133
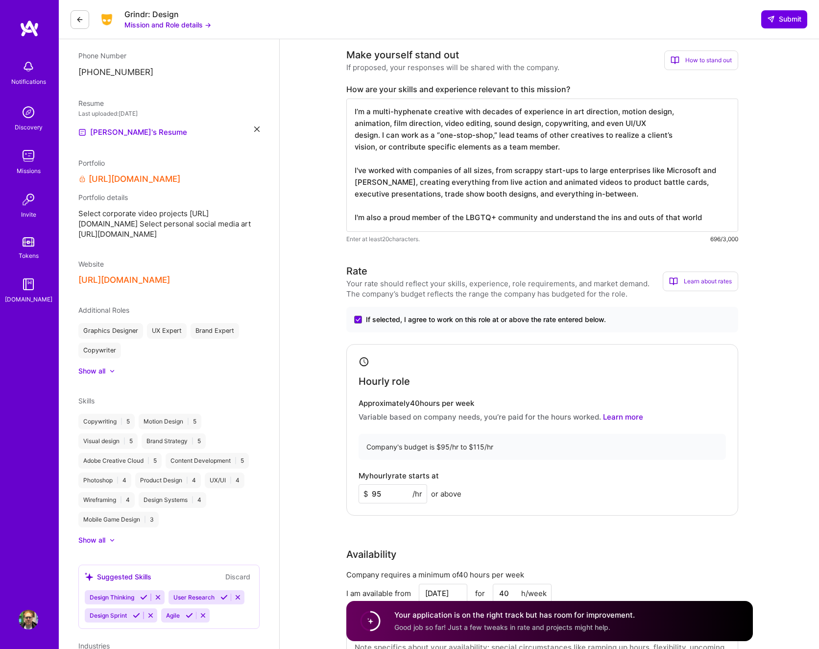
scroll to position [176, 0]
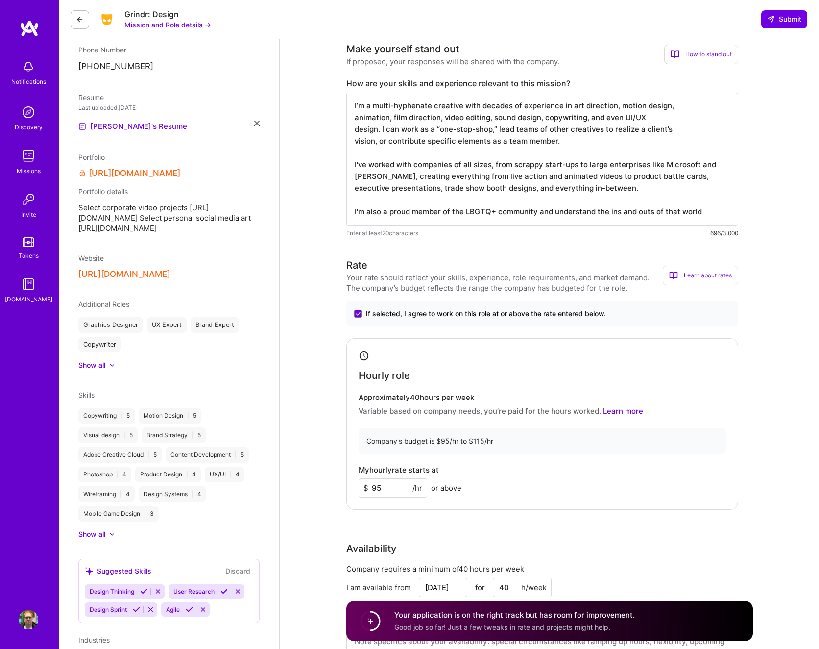
type textarea "I’m a multi-hyphenate creative with decades of experience in art direction, mot…"
drag, startPoint x: 380, startPoint y: 488, endPoint x: 373, endPoint y: 487, distance: 6.9
click at [373, 487] on input "95" at bounding box center [393, 487] width 69 height 19
click at [506, 487] on div "My hourly rate starts at $ 100 /hr or above" at bounding box center [542, 481] width 367 height 32
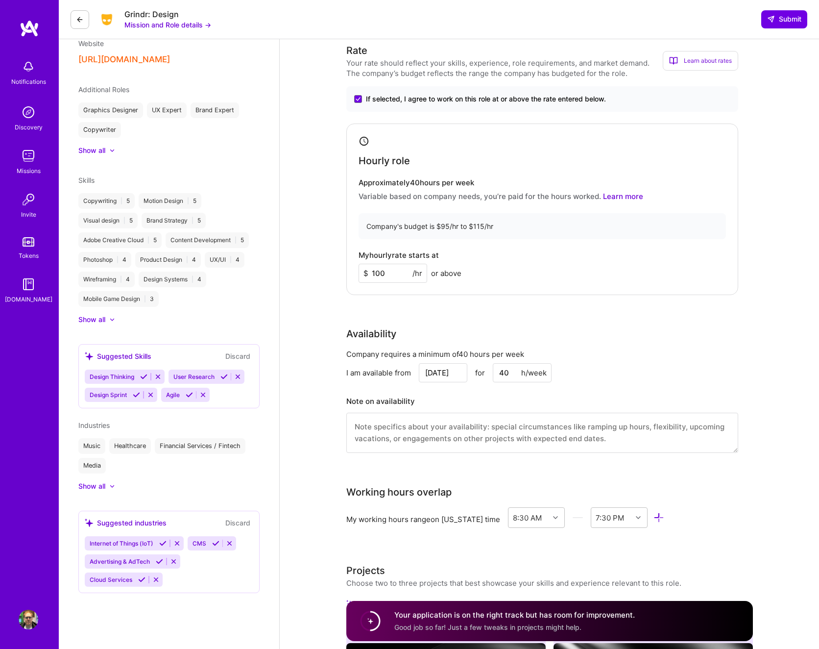
scroll to position [405, 0]
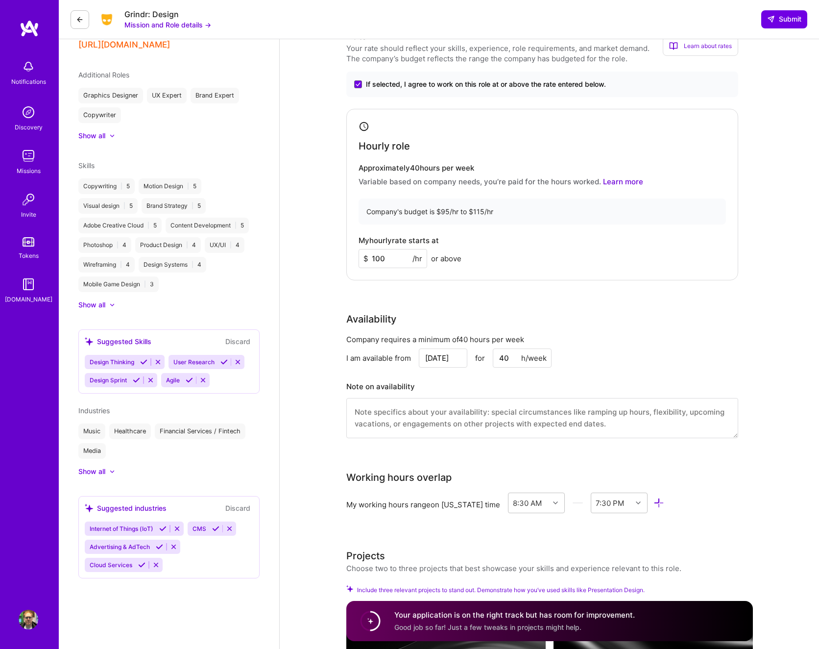
drag, startPoint x: 383, startPoint y: 260, endPoint x: 368, endPoint y: 260, distance: 14.2
click at [368, 260] on input "100" at bounding box center [393, 258] width 69 height 19
type input "95"
click at [488, 273] on div "Hourly role Approximately 40 hours per week Variable based on company needs, yo…" at bounding box center [542, 194] width 392 height 171
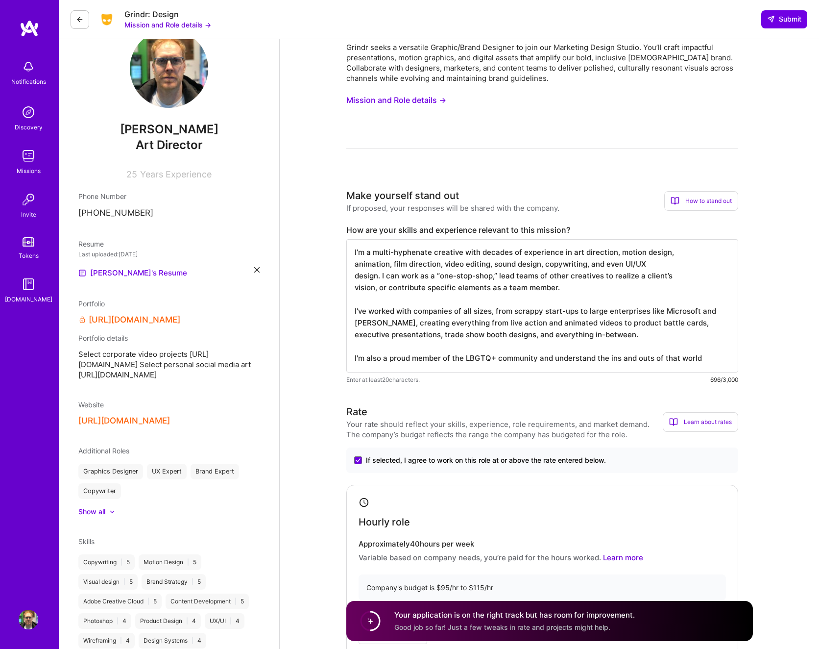
scroll to position [26, 0]
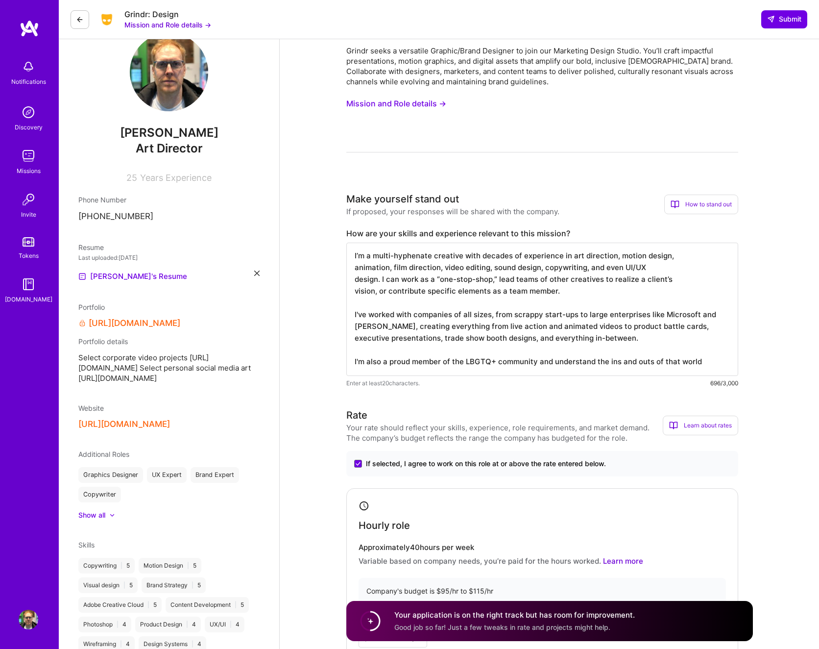
click at [712, 361] on textarea "I’m a multi-hyphenate creative with decades of experience in art direction, mot…" at bounding box center [542, 308] width 392 height 133
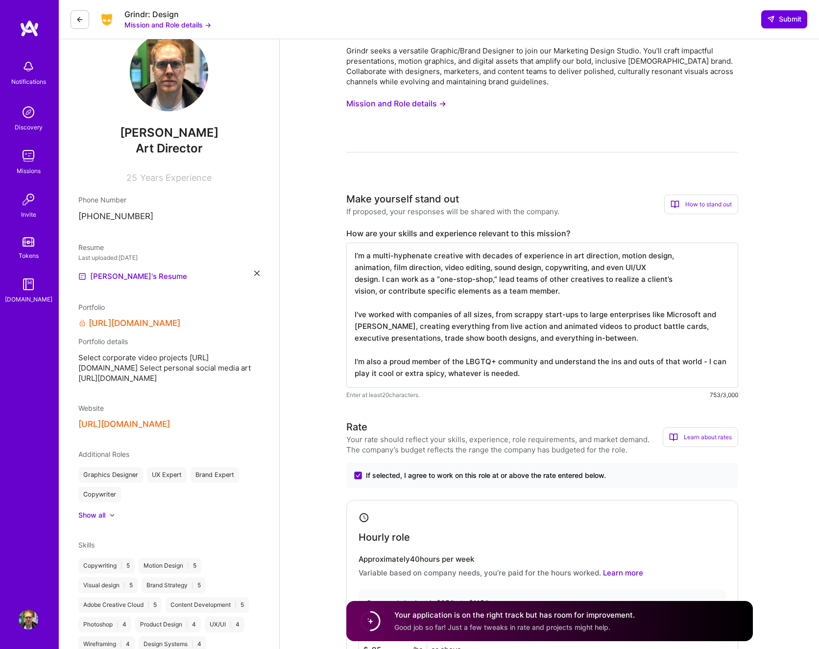
click at [637, 339] on textarea "I’m a multi-hyphenate creative with decades of experience in art direction, mot…" at bounding box center [542, 314] width 392 height 145
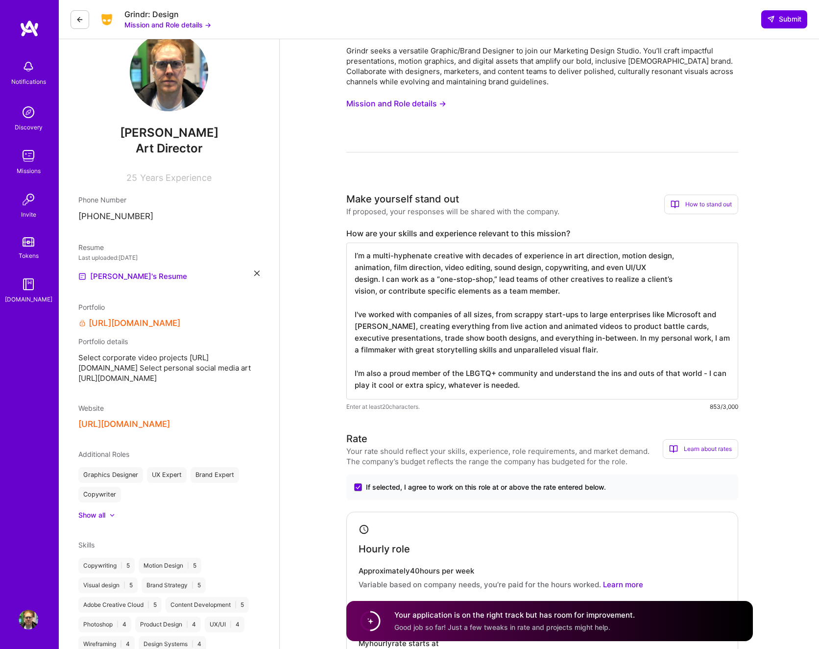
click at [531, 387] on textarea "I’m a multi-hyphenate creative with decades of experience in art direction, mot…" at bounding box center [542, 320] width 392 height 157
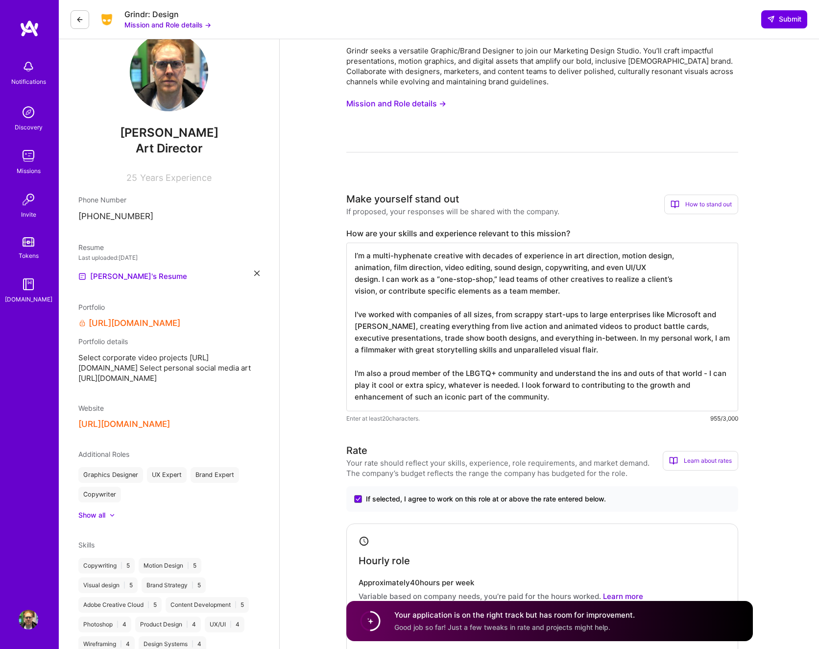
click at [570, 350] on textarea "I’m a multi-hyphenate creative with decades of experience in art direction, mot…" at bounding box center [542, 326] width 392 height 169
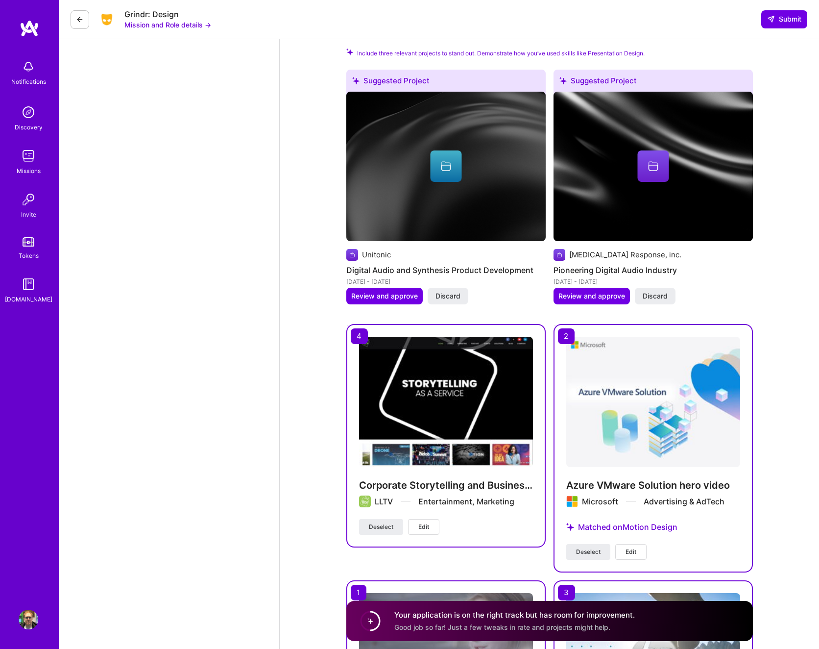
scroll to position [971, 0]
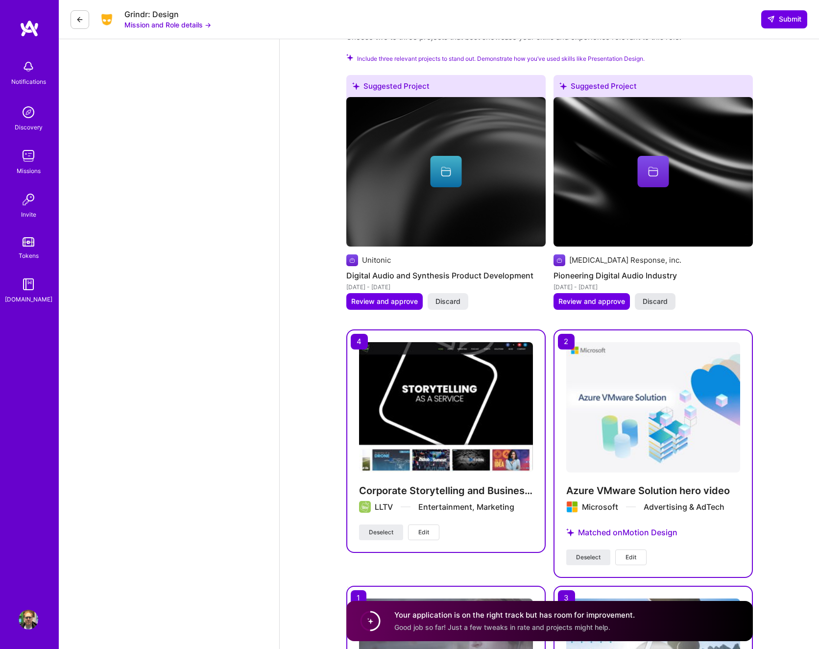
type textarea "I’m a multi-hyphenate creative with decades of experience in art direction, mot…"
click at [657, 301] on span "Discard" at bounding box center [655, 301] width 25 height 10
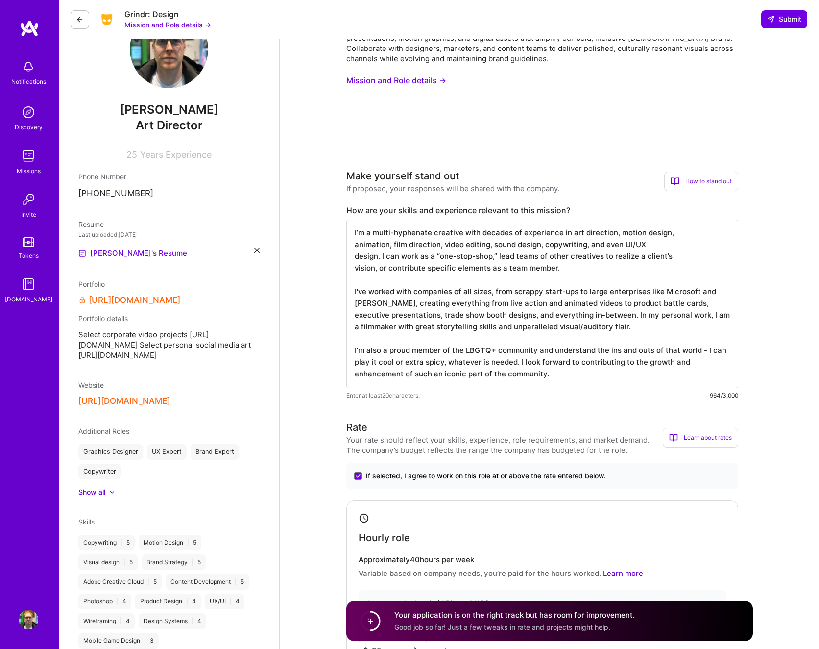
scroll to position [0, 0]
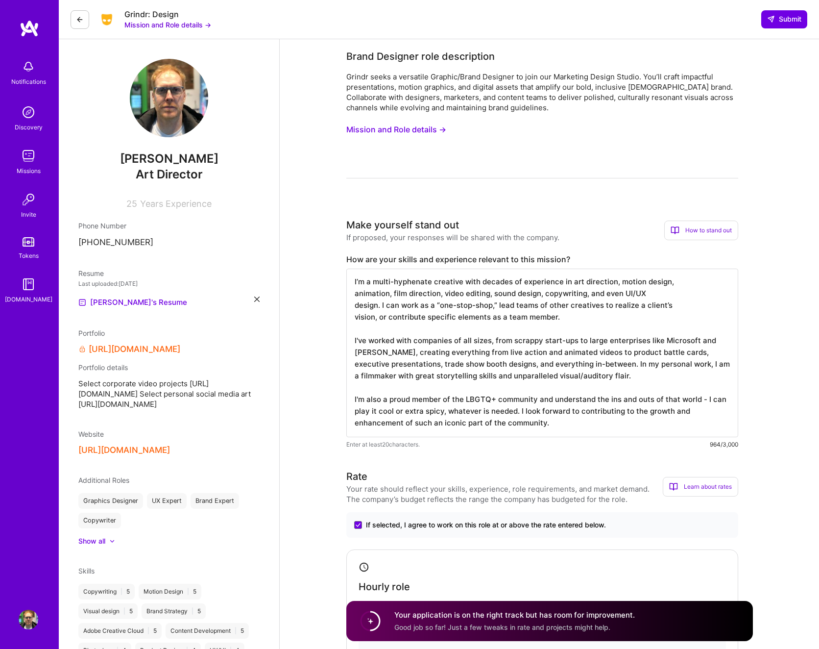
click at [625, 314] on textarea "I’m a multi-hyphenate creative with decades of experience in art direction, mot…" at bounding box center [542, 352] width 392 height 169
drag, startPoint x: 554, startPoint y: 425, endPoint x: 364, endPoint y: 258, distance: 252.4
click at [364, 258] on div "How are your skills and experience relevant to this mission? Enter at least 20 …" at bounding box center [542, 351] width 392 height 195
click at [409, 128] on button "Mission and Role details →" at bounding box center [396, 130] width 100 height 18
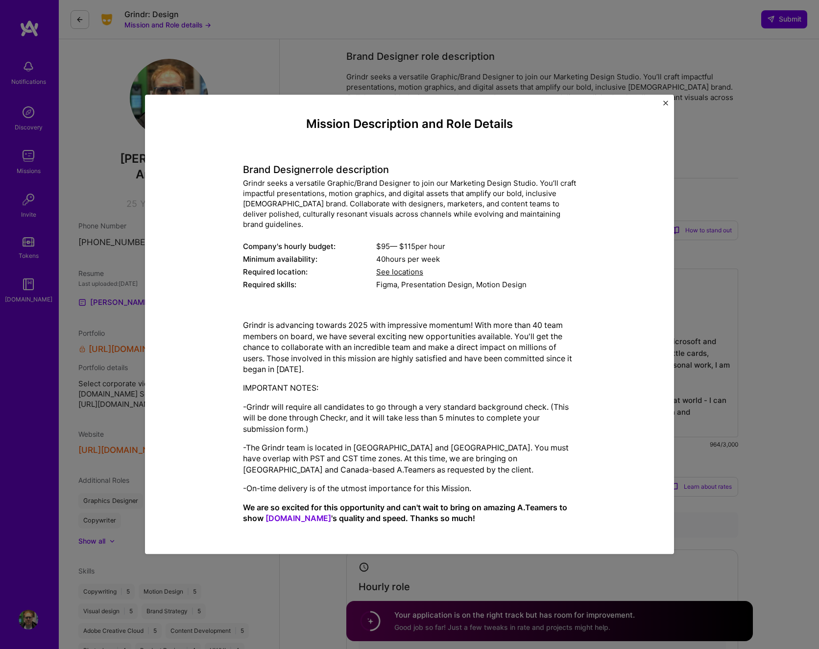
click at [399, 267] on span "See locations" at bounding box center [399, 271] width 47 height 9
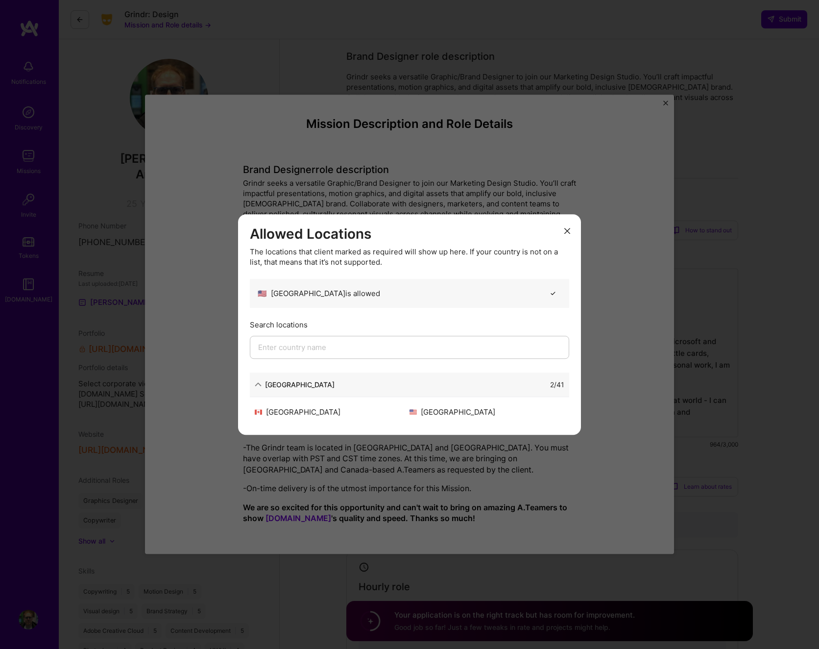
click at [565, 231] on icon "modal" at bounding box center [567, 231] width 6 height 6
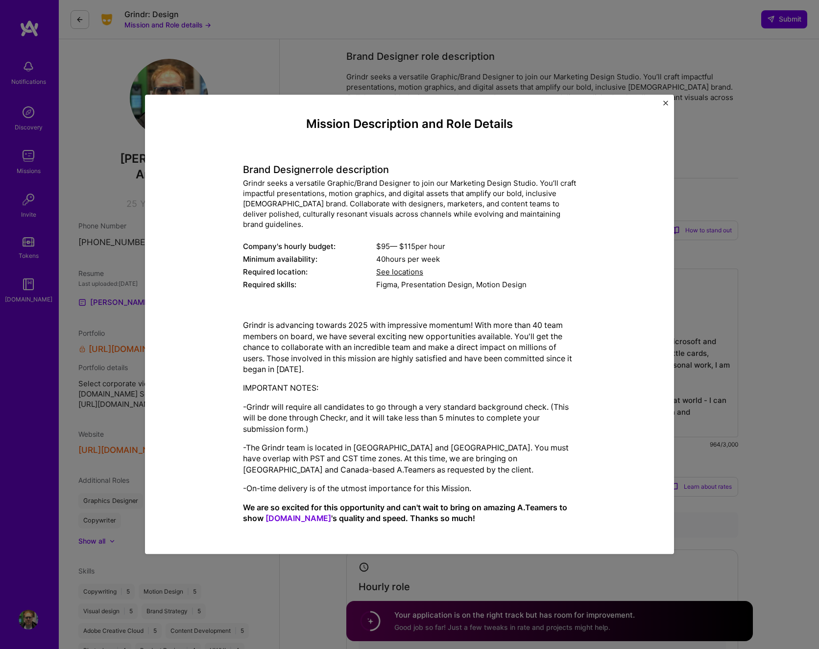
click at [665, 105] on img "Close" at bounding box center [665, 102] width 5 height 5
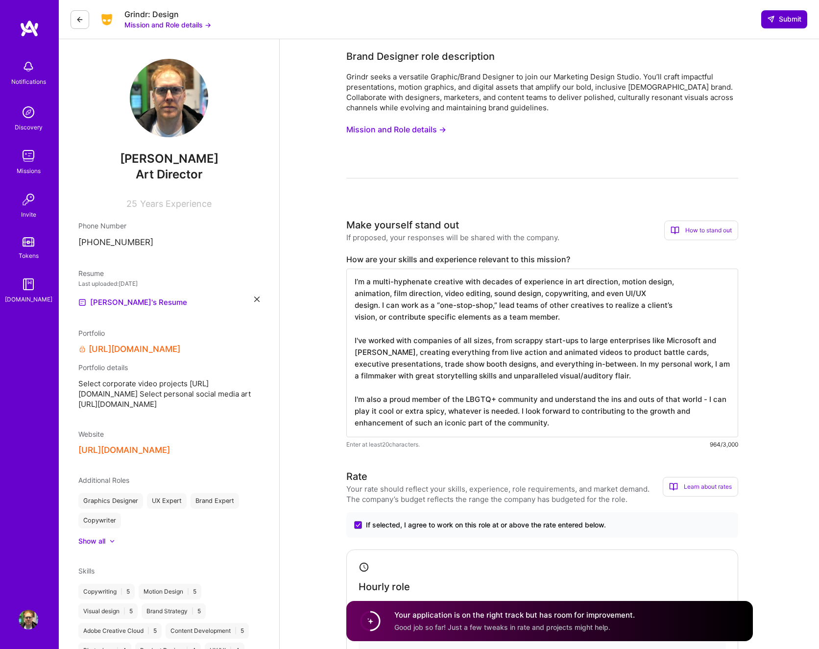
click at [776, 22] on span "Submit" at bounding box center [784, 19] width 34 height 10
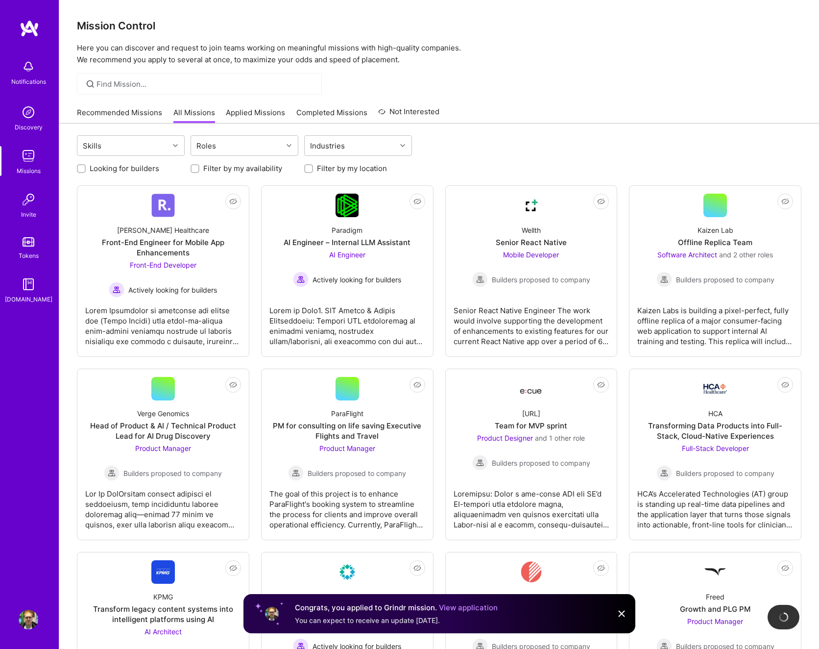
click at [28, 613] on img at bounding box center [29, 619] width 20 height 20
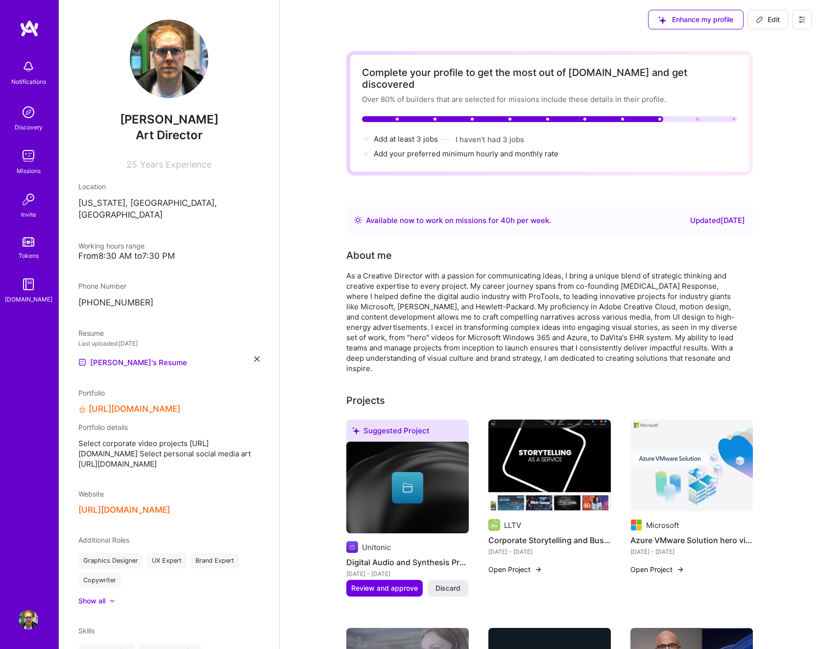
click at [766, 19] on span "Edit" at bounding box center [768, 20] width 24 height 10
select select "US"
select select "Right Now"
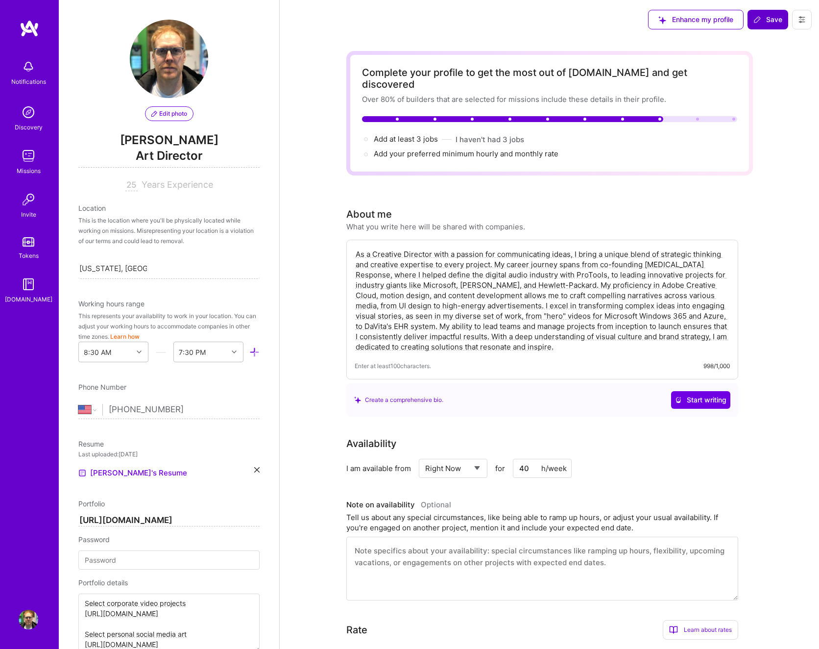
scroll to position [441, 0]
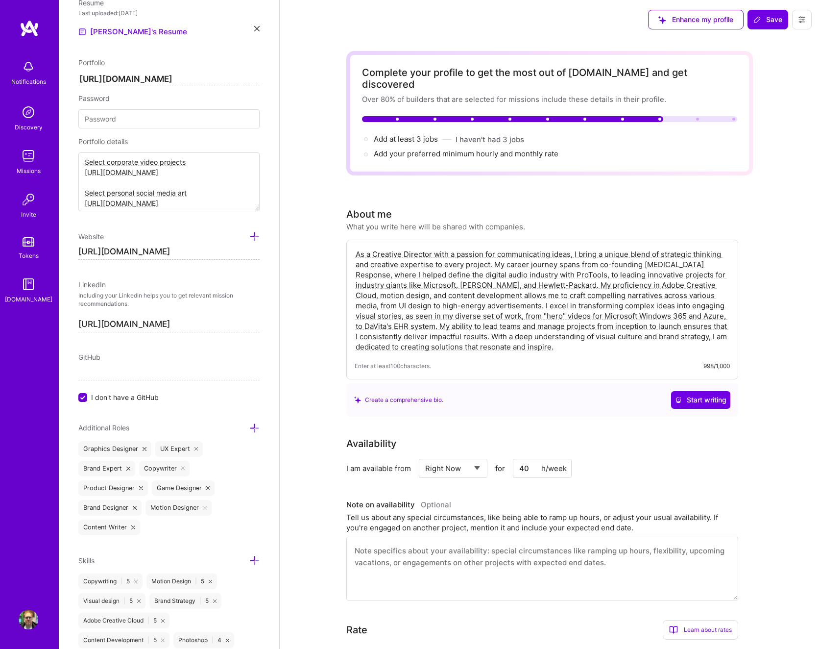
drag, startPoint x: 188, startPoint y: 250, endPoint x: 71, endPoint y: 247, distance: 117.1
click at [71, 247] on div "Edit photo [PERSON_NAME] Art Director 25 Years Experience Location This is the …" at bounding box center [169, 324] width 220 height 649
type input "https://"
click at [766, 10] on button "Save" at bounding box center [768, 20] width 41 height 20
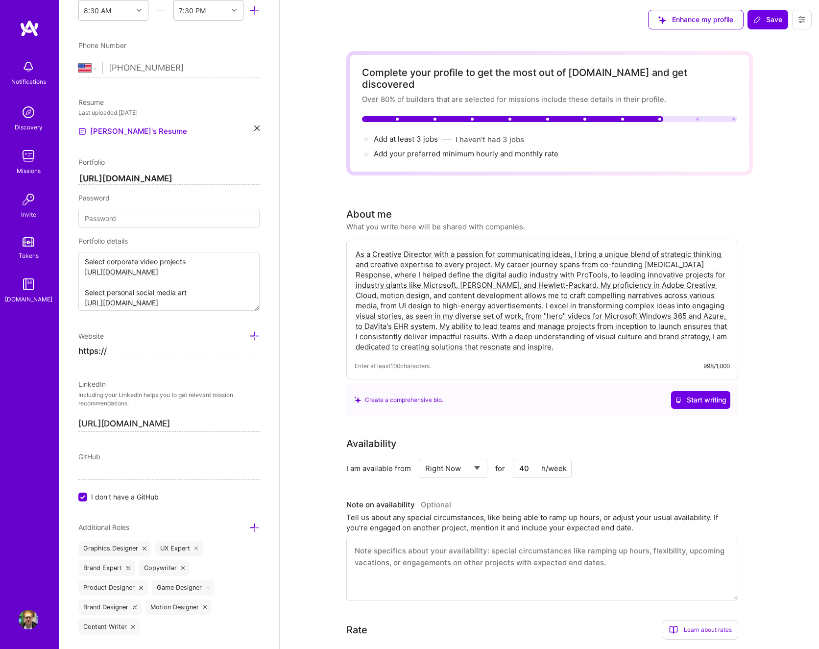
scroll to position [323, 0]
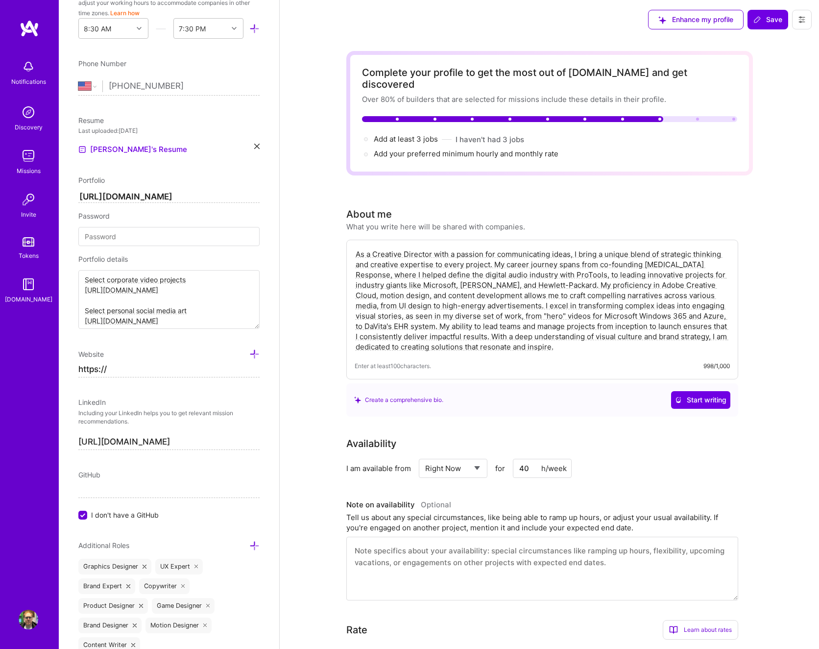
drag, startPoint x: 109, startPoint y: 369, endPoint x: 64, endPoint y: 369, distance: 44.6
click at [64, 369] on div "Edit photo [PERSON_NAME] Art Director 25 Years Experience Location This is the …" at bounding box center [169, 324] width 220 height 649
type input "https://"
click at [769, 21] on span "Save" at bounding box center [767, 20] width 29 height 10
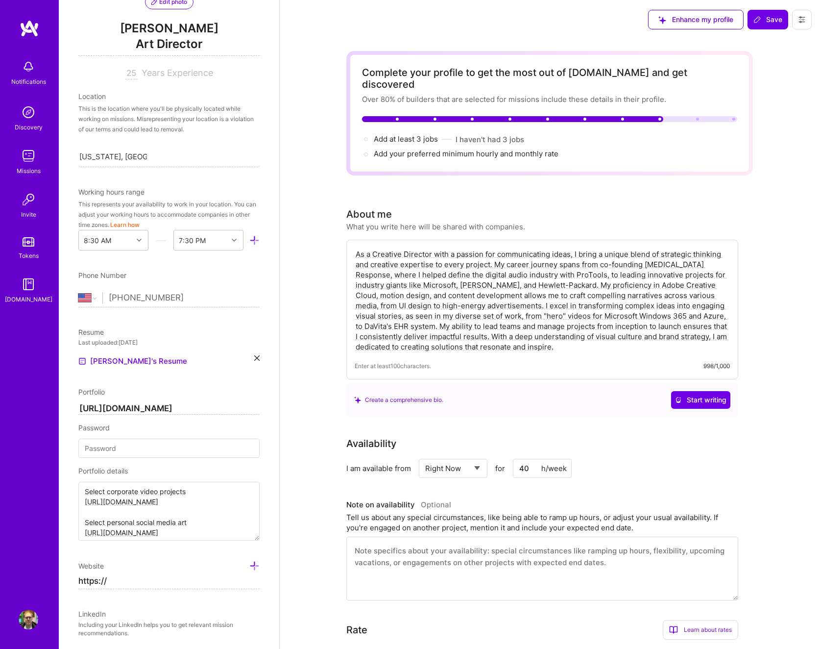
scroll to position [0, 0]
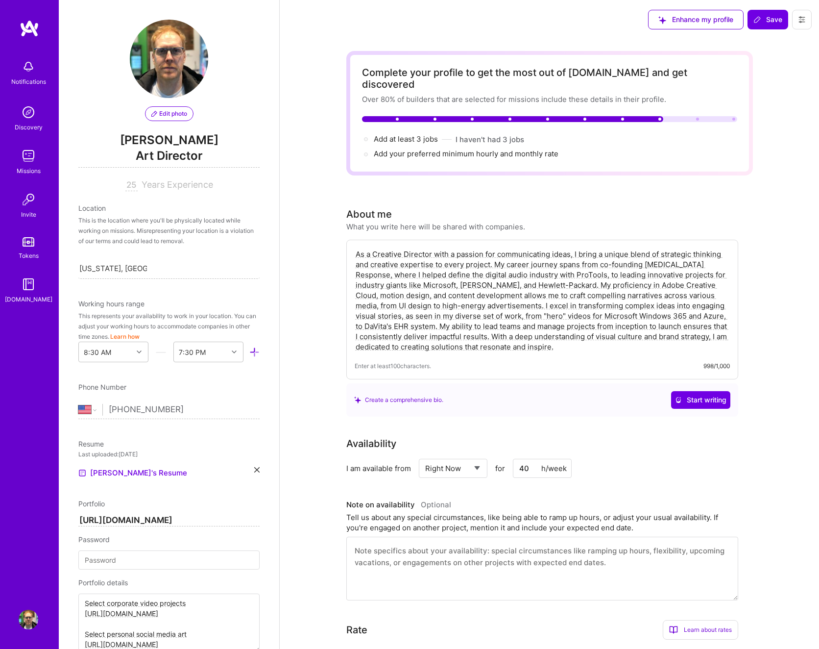
click at [26, 617] on img at bounding box center [29, 619] width 20 height 20
click at [25, 66] on img at bounding box center [29, 67] width 20 height 20
click at [25, 66] on div "Notifications Discovery Missions Invite Tokens [DOMAIN_NAME]" at bounding box center [29, 179] width 59 height 249
click at [767, 26] on button "Save" at bounding box center [768, 20] width 41 height 20
click at [765, 19] on span "Save" at bounding box center [767, 20] width 29 height 10
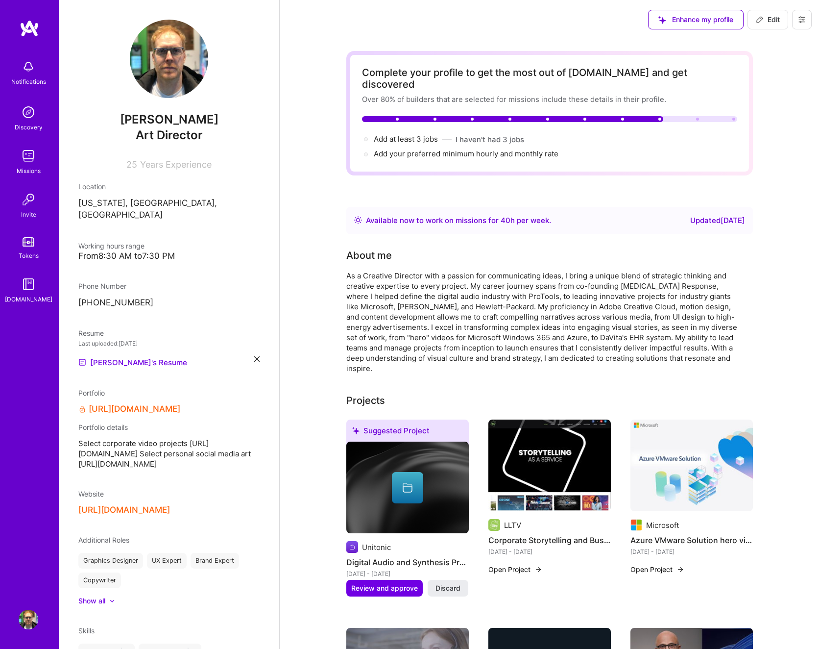
click at [776, 17] on span "Edit" at bounding box center [768, 20] width 24 height 10
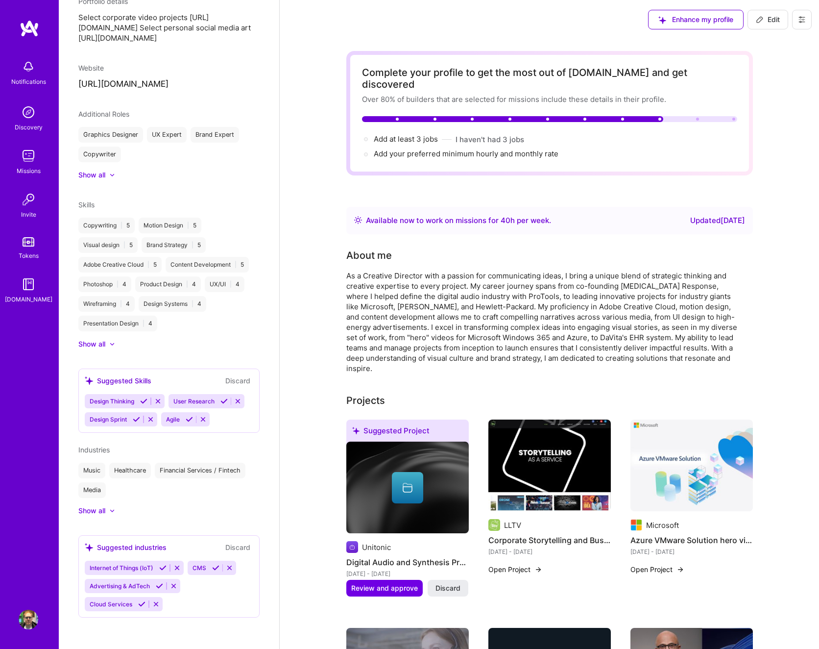
select select "US"
select select "Right Now"
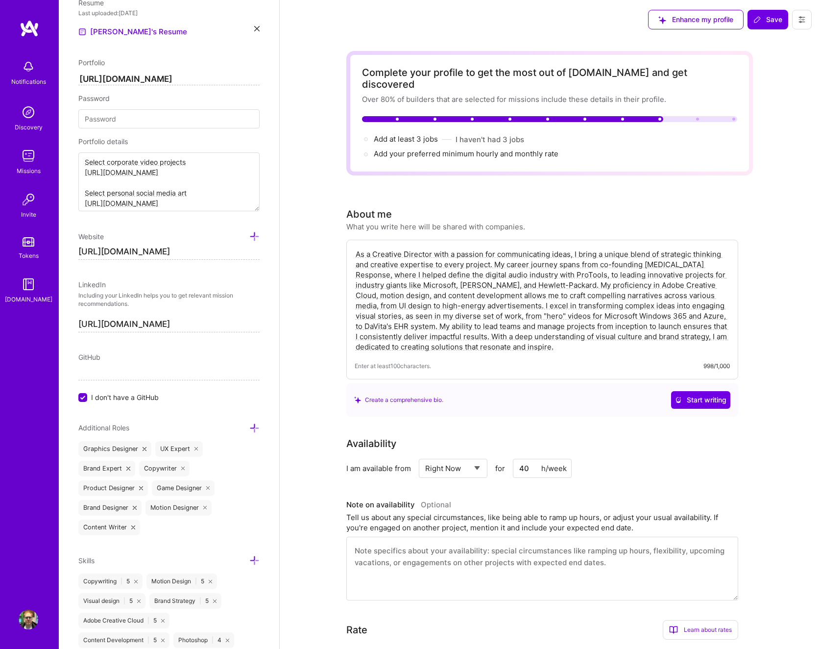
click at [252, 235] on icon at bounding box center [254, 236] width 10 height 10
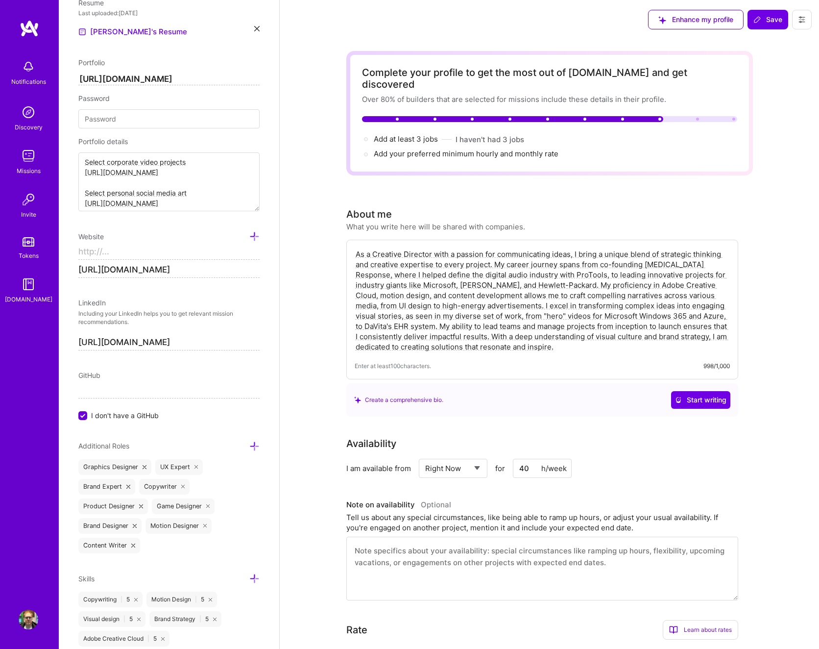
click at [253, 238] on icon at bounding box center [254, 236] width 10 height 10
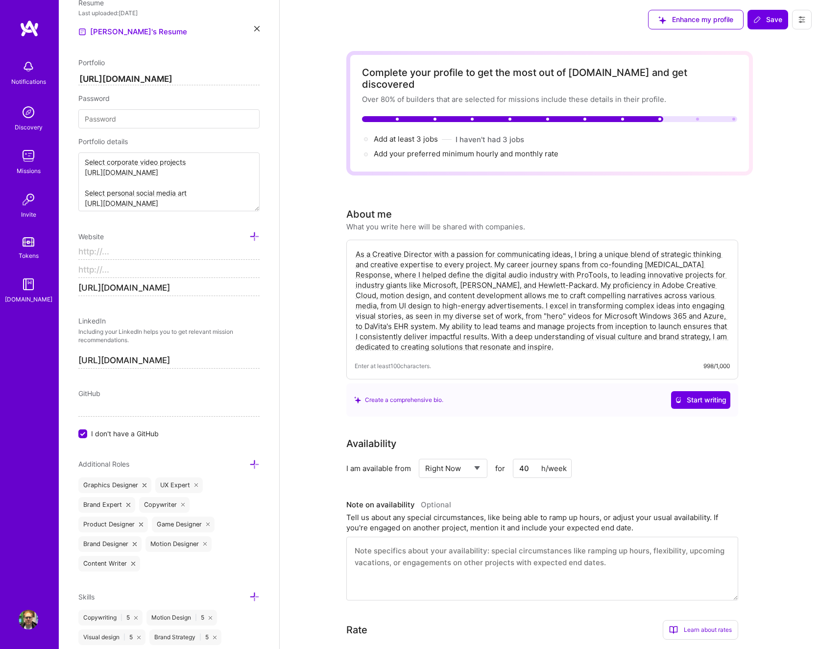
drag, startPoint x: 186, startPoint y: 288, endPoint x: 64, endPoint y: 285, distance: 121.5
click at [65, 285] on div "Edit photo [PERSON_NAME] Art Director 25 Years Experience Location This is the …" at bounding box center [169, 324] width 220 height 649
click at [769, 22] on span "Save" at bounding box center [767, 20] width 29 height 10
drag, startPoint x: 115, startPoint y: 290, endPoint x: 59, endPoint y: 290, distance: 55.4
click at [59, 290] on div "Edit photo [PERSON_NAME] Art Director 25 Years Experience Location This is the …" at bounding box center [169, 324] width 220 height 649
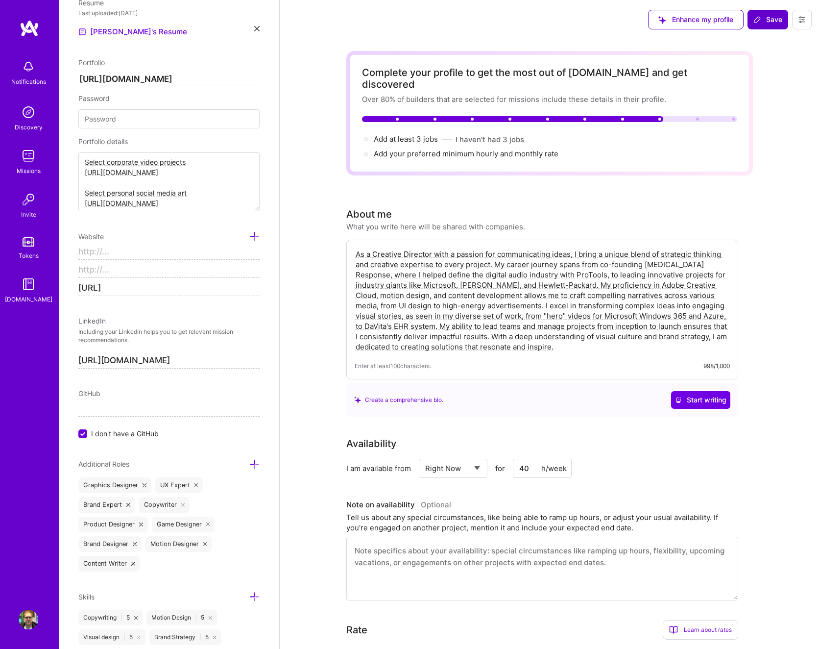
click at [752, 17] on button "Save" at bounding box center [768, 20] width 41 height 20
drag, startPoint x: 131, startPoint y: 288, endPoint x: 106, endPoint y: 291, distance: 24.7
click at [106, 291] on input "https://none" at bounding box center [168, 288] width 181 height 16
click at [768, 18] on span "Save" at bounding box center [767, 20] width 29 height 10
click at [107, 288] on input "https://learninglibrarytv.com" at bounding box center [168, 288] width 181 height 16
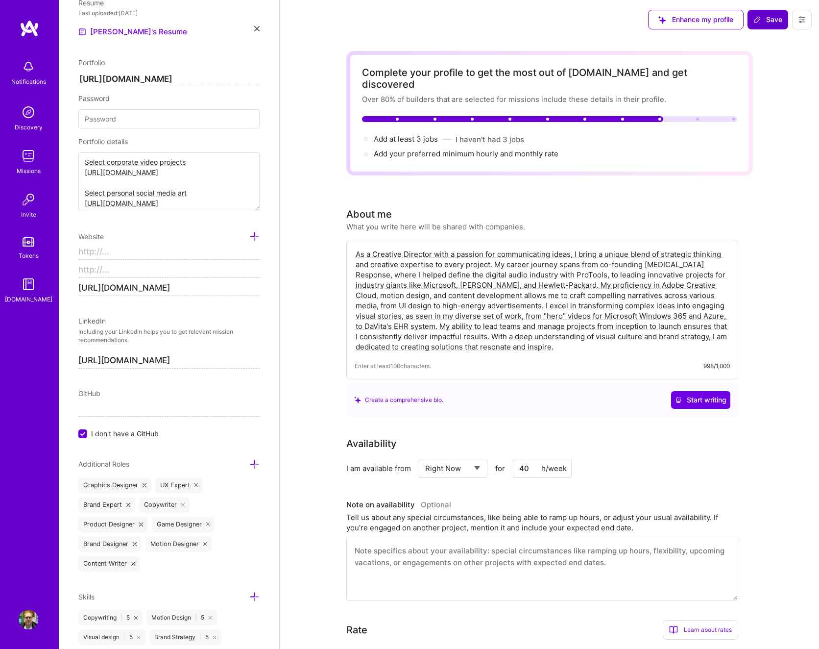
type input "[URL][DOMAIN_NAME]"
click at [766, 18] on span "Save" at bounding box center [767, 20] width 29 height 10
click at [150, 272] on input at bounding box center [168, 270] width 181 height 16
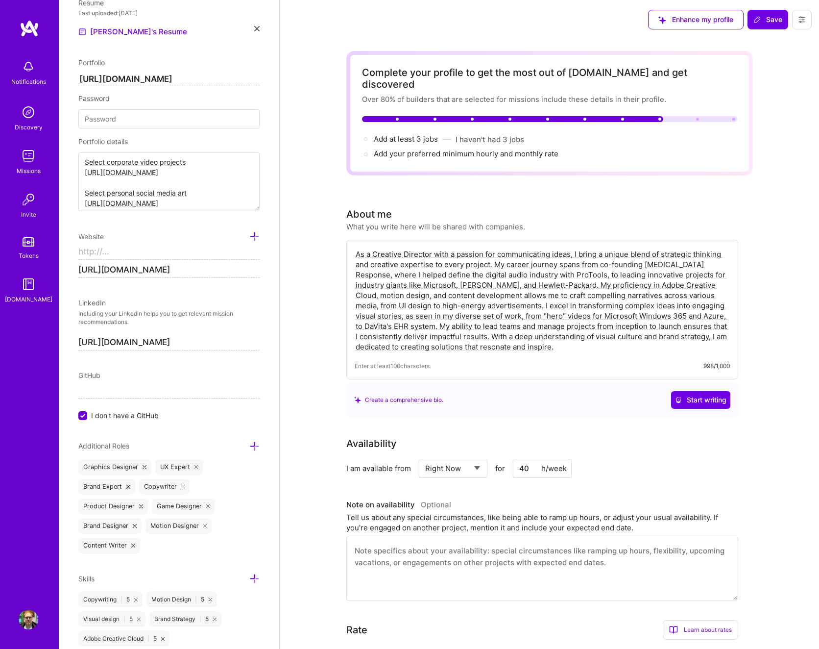
click at [127, 251] on input at bounding box center [168, 252] width 181 height 16
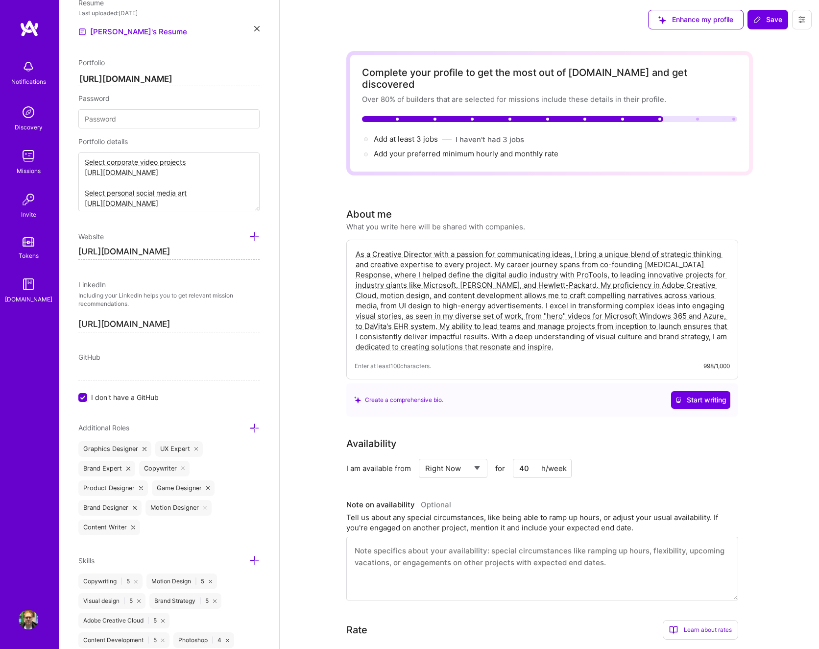
click at [77, 251] on div "Edit photo [PERSON_NAME] Art Director 25 Years Experience Location This is the …" at bounding box center [169, 324] width 220 height 649
click at [79, 251] on input "[URL][DOMAIN_NAME]" at bounding box center [168, 252] width 181 height 16
click at [771, 15] on span "Save" at bounding box center [767, 20] width 29 height 10
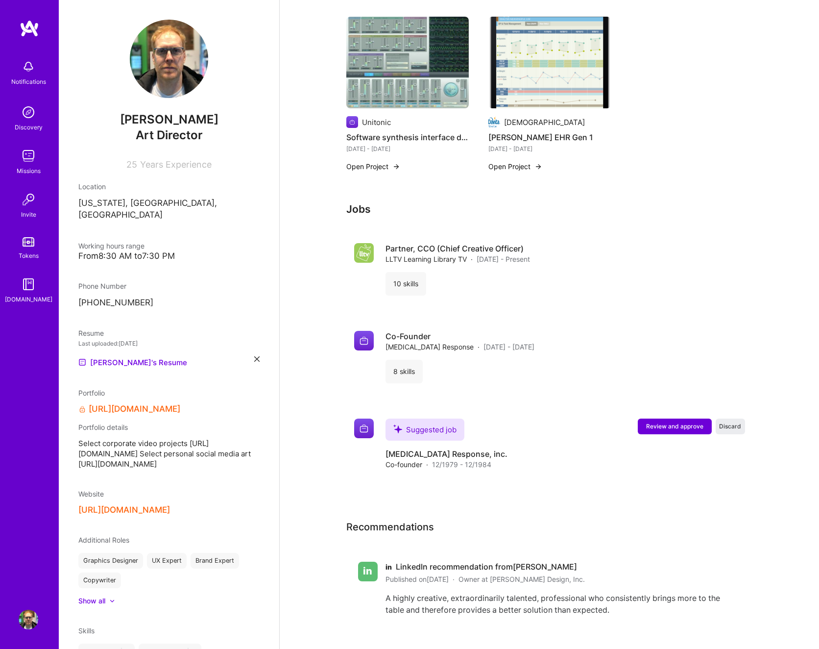
scroll to position [1180, 0]
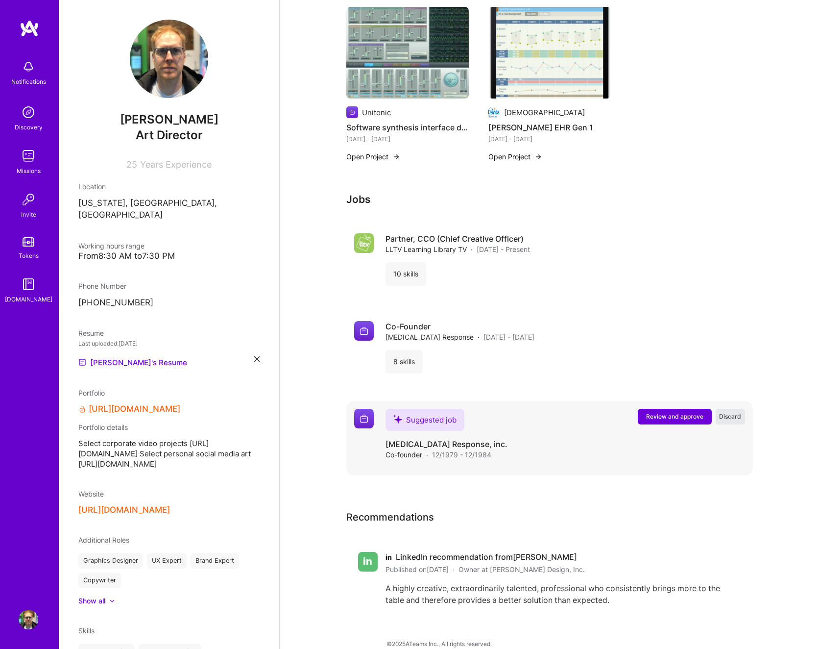
click at [734, 412] on span "Discard" at bounding box center [730, 416] width 22 height 8
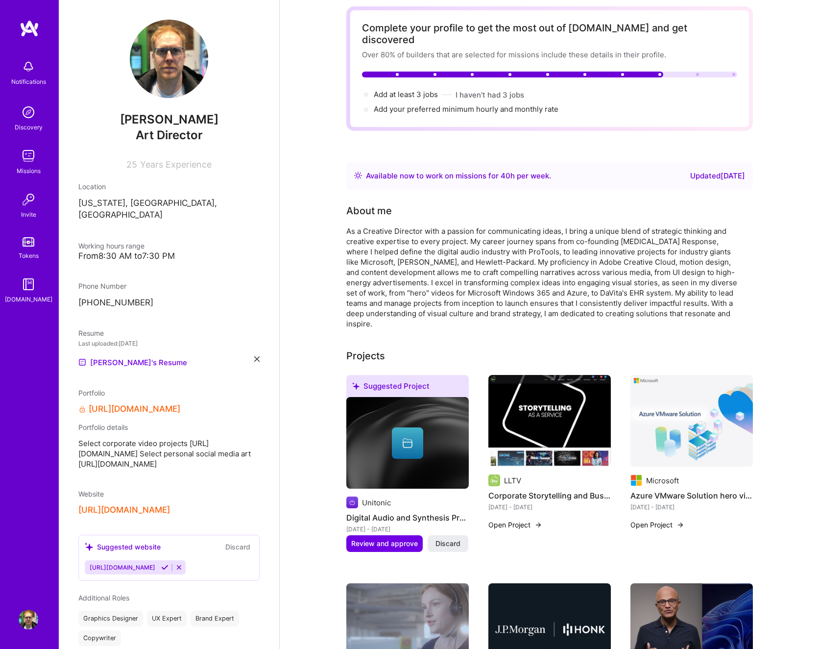
scroll to position [0, 0]
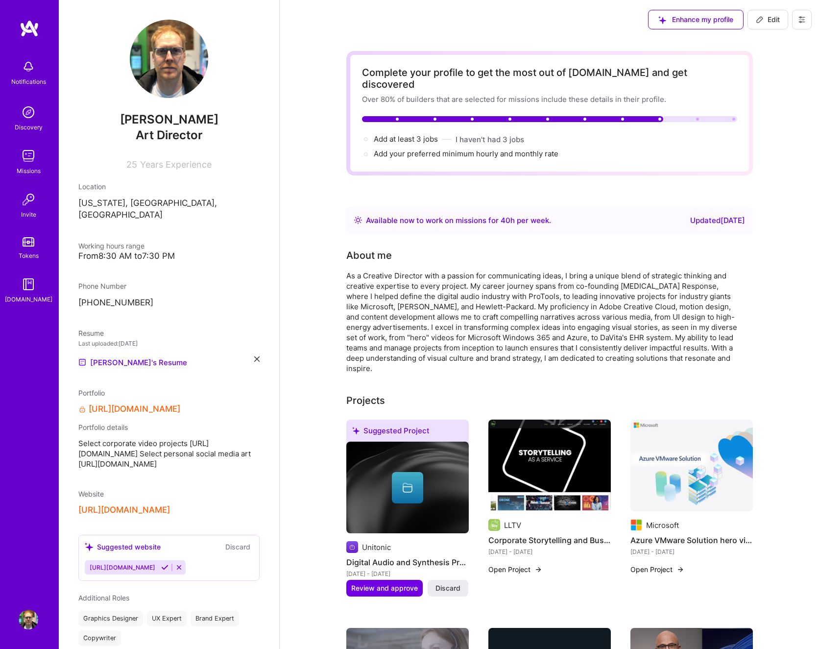
click at [236, 547] on button "Discard" at bounding box center [237, 546] width 31 height 11
click at [237, 543] on button "Discard" at bounding box center [237, 546] width 31 height 11
click at [183, 567] on icon at bounding box center [178, 566] width 7 height 7
click at [238, 544] on button "Discard" at bounding box center [237, 546] width 31 height 11
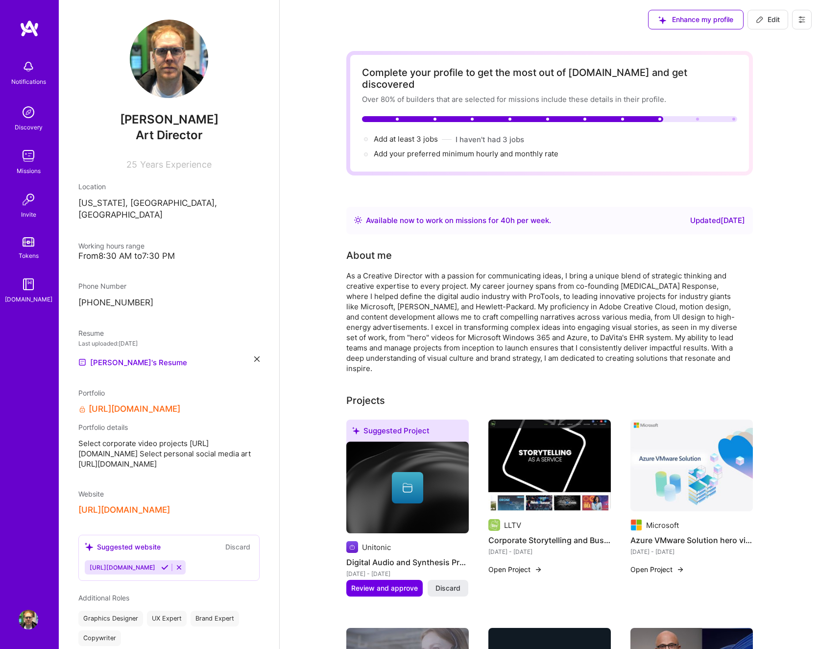
click at [238, 544] on button "Discard" at bounding box center [237, 546] width 31 height 11
click at [238, 545] on button "Discard" at bounding box center [237, 546] width 31 height 11
